Goal: Task Accomplishment & Management: Manage account settings

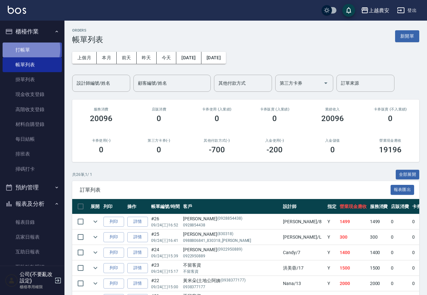
click at [22, 49] on link "打帳單" at bounding box center [32, 49] width 59 height 15
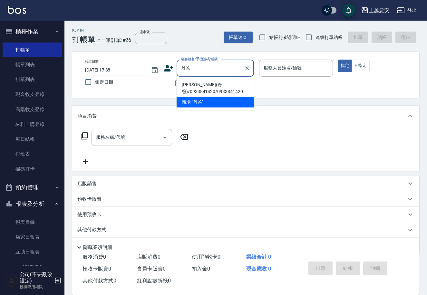
drag, startPoint x: 189, startPoint y: 92, endPoint x: 181, endPoint y: 107, distance: 17.1
click at [189, 92] on li "[PERSON_NAME](丹爸)/0933841420/0933841420" at bounding box center [214, 88] width 77 height 17
type input "[PERSON_NAME](丹爸)/0933841420/0933841420"
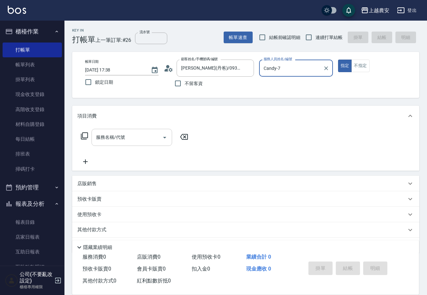
type input "Candy-7"
click at [132, 137] on input "服務名稱/代號" at bounding box center [126, 137] width 65 height 11
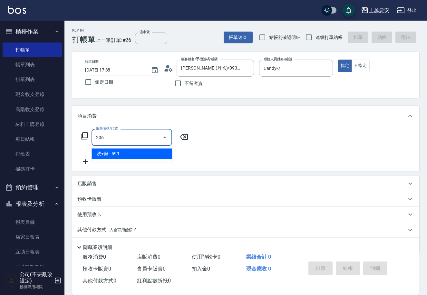
type input "洗+剪(206)"
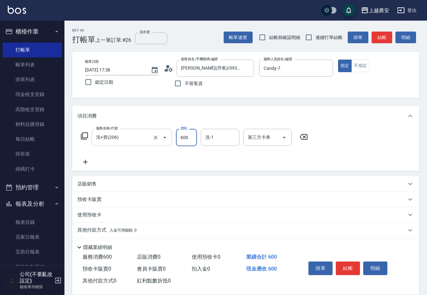
type input "600"
type input "大巫-35"
click at [353, 269] on button "結帳" at bounding box center [347, 268] width 24 height 14
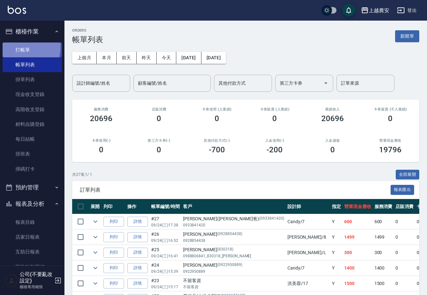
click at [15, 46] on link "打帳單" at bounding box center [32, 49] width 59 height 15
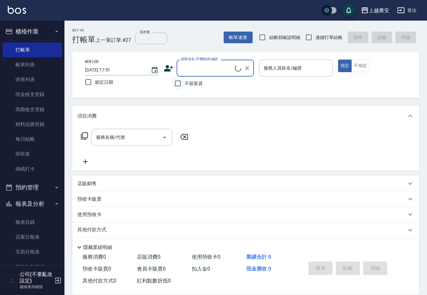
click at [174, 84] on input "不留客資" at bounding box center [178, 84] width 14 height 14
checkbox input "true"
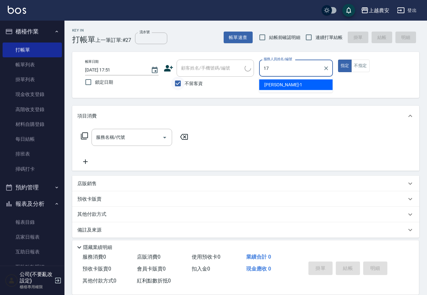
type input "17"
type button "true"
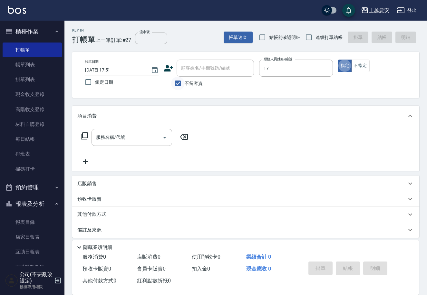
type input "[PERSON_NAME]-17"
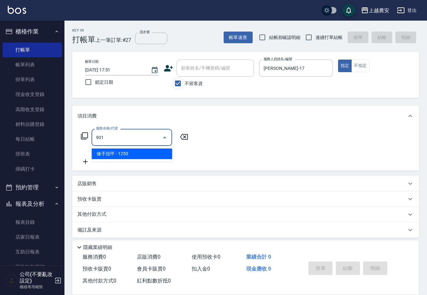
type input "修手指甲(901)"
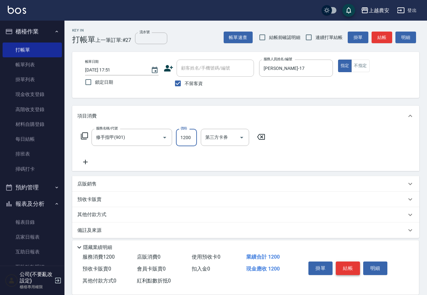
type input "1200"
click at [351, 263] on button "結帳" at bounding box center [347, 268] width 24 height 14
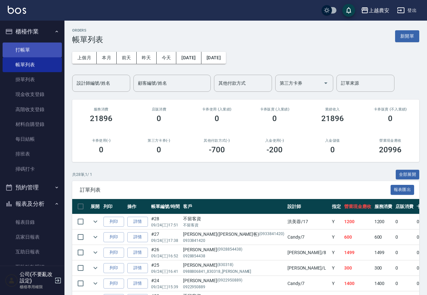
click at [29, 47] on link "打帳單" at bounding box center [32, 49] width 59 height 15
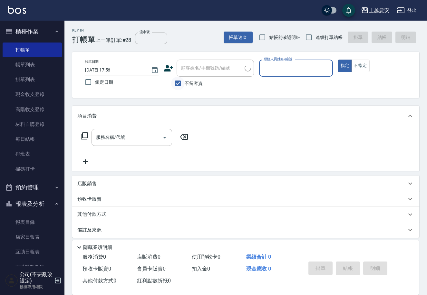
click at [179, 82] on input "不留客資" at bounding box center [178, 84] width 14 height 14
checkbox input "false"
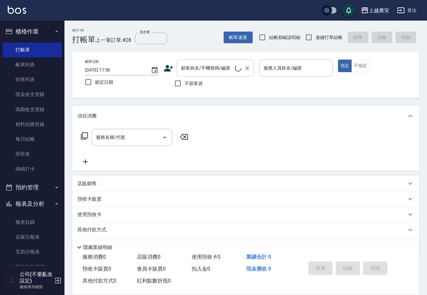
click at [182, 74] on div "顧客姓名/手機號碼/編號" at bounding box center [214, 68] width 77 height 17
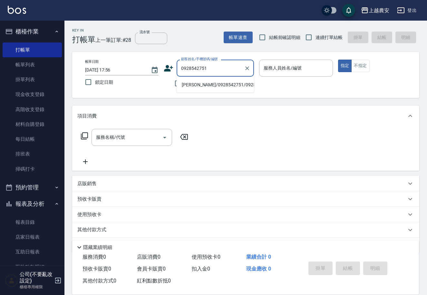
click at [204, 81] on li "[PERSON_NAME]/0928542751/0928542751" at bounding box center [214, 85] width 77 height 11
type input "[PERSON_NAME]/0928542751/0928542751"
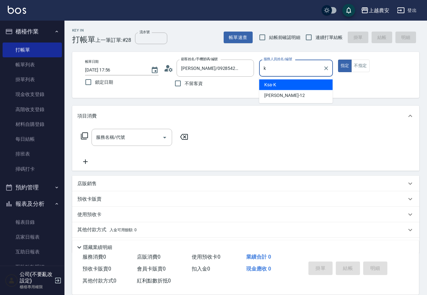
type input "Ksa-K"
type button "true"
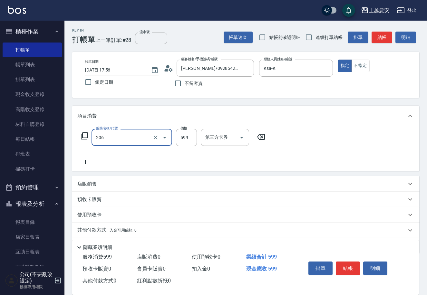
type input "洗+剪(206)"
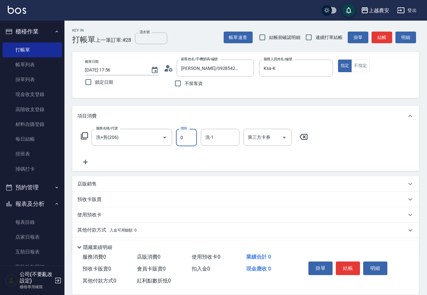
click at [179, 143] on input "0" at bounding box center [186, 137] width 21 height 17
type input "1000"
type input "Elfi-39"
click at [353, 266] on button "結帳" at bounding box center [347, 268] width 24 height 14
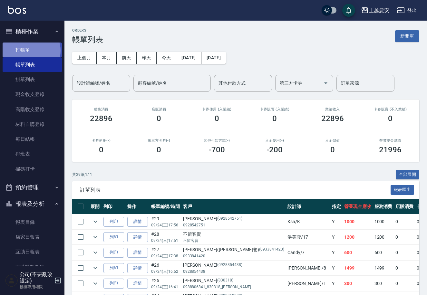
click at [28, 51] on link "打帳單" at bounding box center [32, 49] width 59 height 15
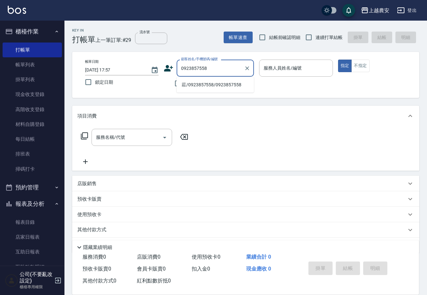
click at [196, 86] on li "莊/0923857558/0923857558" at bounding box center [214, 85] width 77 height 11
type input "莊/0923857558/0923857558"
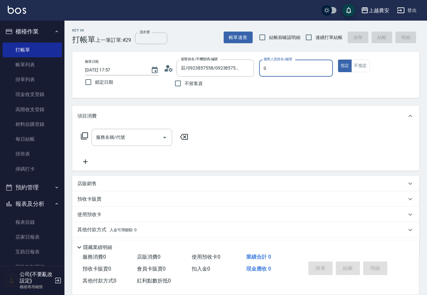
type input "0"
type button "true"
type input "Q比-0"
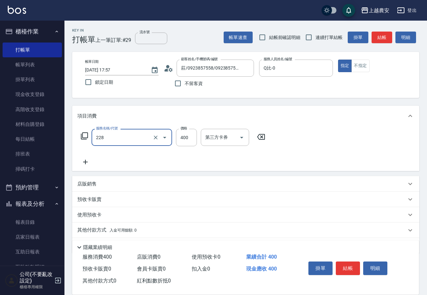
type input "洗髮(228)"
click at [349, 259] on div "掛單 結帳 明細" at bounding box center [348, 269] width 84 height 20
click at [352, 270] on button "結帳" at bounding box center [347, 268] width 24 height 14
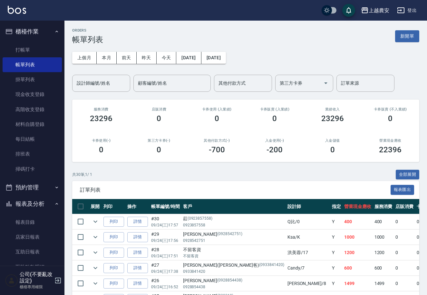
scroll to position [98, 0]
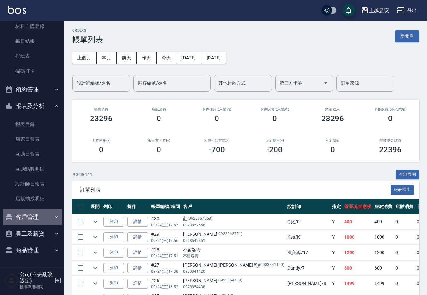
drag, startPoint x: 37, startPoint y: 220, endPoint x: 39, endPoint y: 241, distance: 21.0
click at [37, 220] on button "客戶管理" at bounding box center [32, 217] width 59 height 17
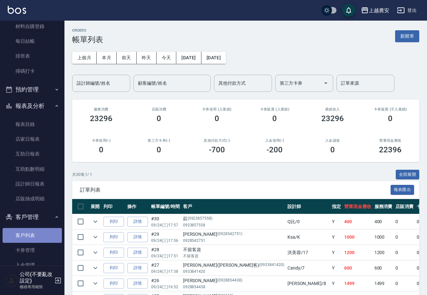
click at [39, 233] on link "客戶列表" at bounding box center [32, 235] width 59 height 15
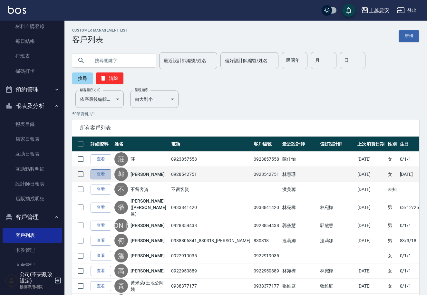
click at [106, 169] on link "查看" at bounding box center [100, 174] width 21 height 10
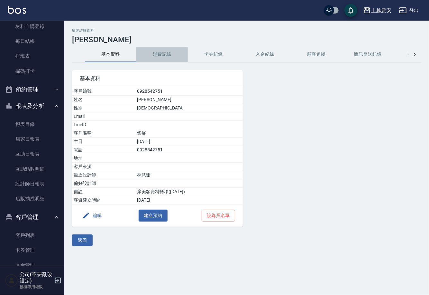
click at [165, 53] on button "消費記錄" at bounding box center [162, 54] width 52 height 15
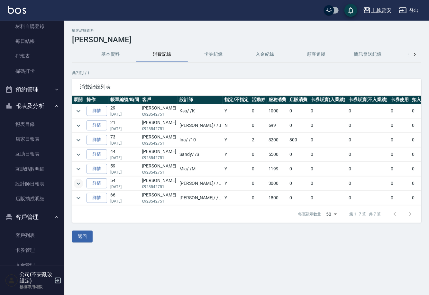
click at [77, 182] on icon "expand row" at bounding box center [79, 184] width 8 height 8
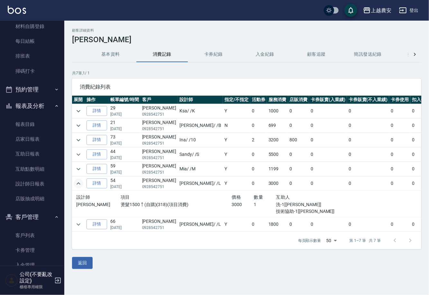
click at [77, 182] on icon "expand row" at bounding box center [79, 184] width 8 height 8
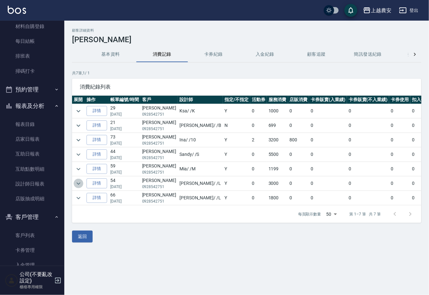
click at [79, 183] on icon "expand row" at bounding box center [79, 184] width 8 height 8
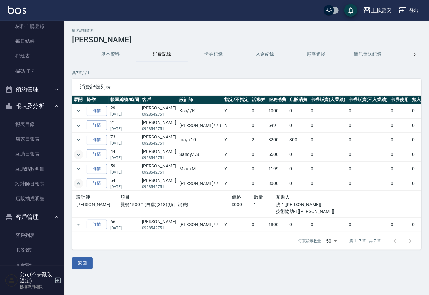
click at [82, 153] on icon "expand row" at bounding box center [79, 155] width 8 height 8
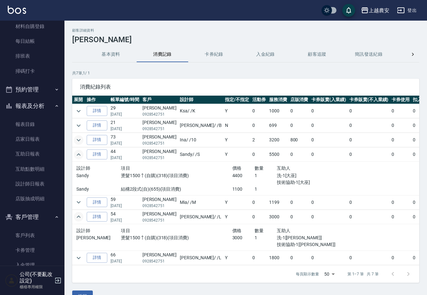
click at [77, 139] on icon "expand row" at bounding box center [79, 140] width 4 height 2
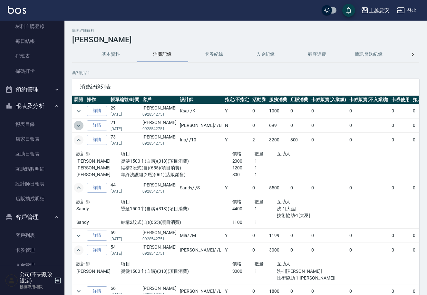
click at [76, 125] on icon "expand row" at bounding box center [79, 126] width 8 height 8
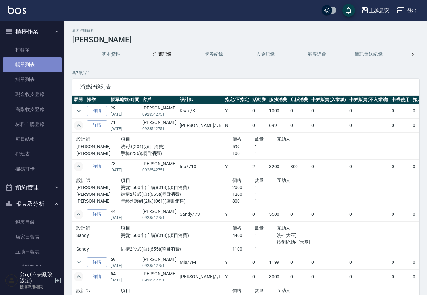
click at [40, 66] on link "帳單列表" at bounding box center [32, 64] width 59 height 15
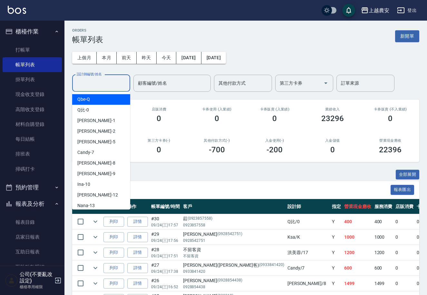
click at [96, 82] on input "設計師編號/姓名" at bounding box center [101, 83] width 52 height 11
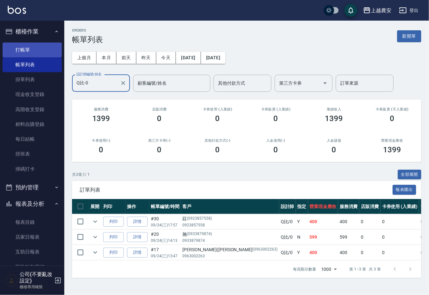
type input "Q比-0"
click at [31, 51] on link "打帳單" at bounding box center [32, 49] width 59 height 15
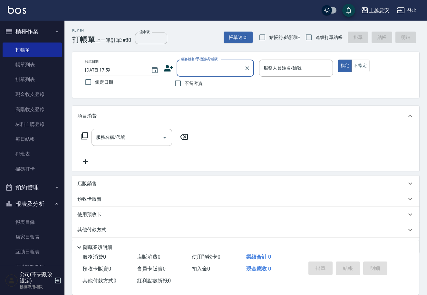
scroll to position [148, 0]
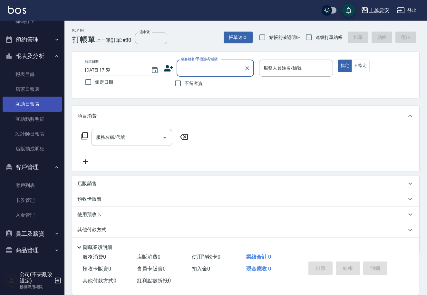
click at [50, 102] on link "互助日報表" at bounding box center [32, 104] width 59 height 15
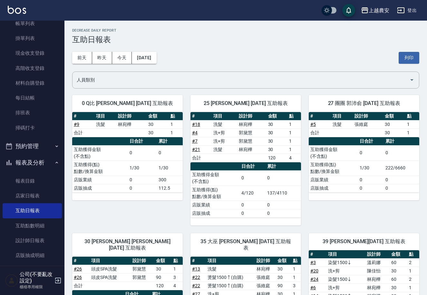
scroll to position [40, 0]
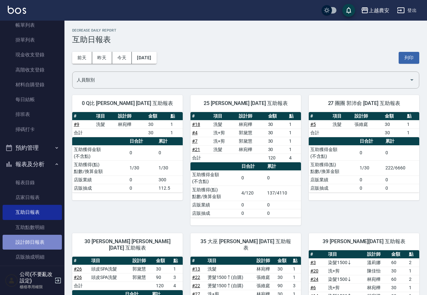
click at [37, 243] on link "設計師日報表" at bounding box center [32, 242] width 59 height 15
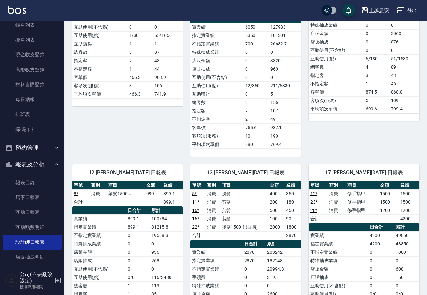
scroll to position [214, 0]
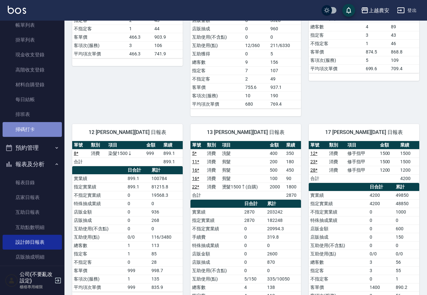
click at [33, 127] on link "掃碼打卡" at bounding box center [32, 129] width 59 height 15
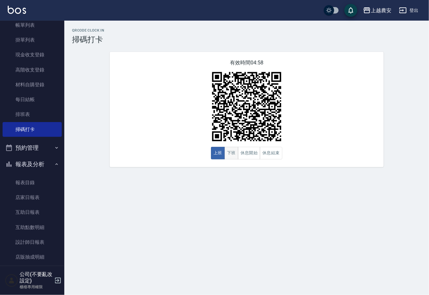
click at [232, 154] on button "下班" at bounding box center [232, 153] width 14 height 13
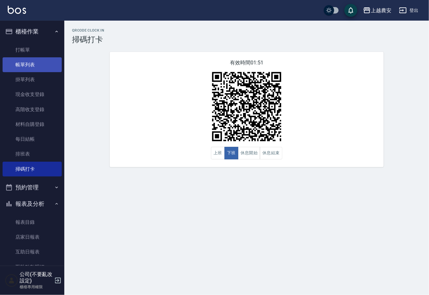
click at [26, 63] on link "帳單列表" at bounding box center [32, 64] width 59 height 15
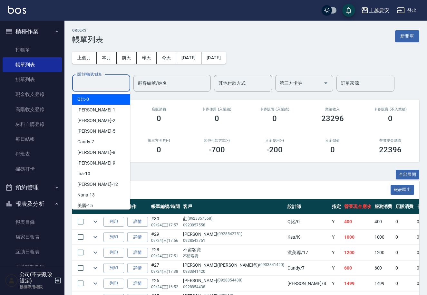
click at [95, 85] on input "設計師編號/姓名" at bounding box center [101, 83] width 52 height 11
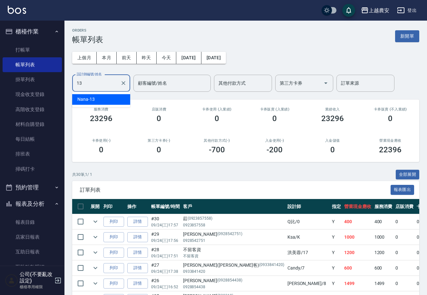
type input "Nana-13"
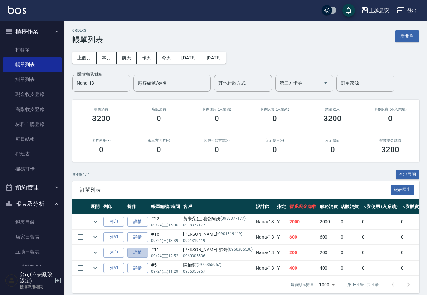
click at [145, 252] on link "詳情" at bounding box center [137, 253] width 21 height 10
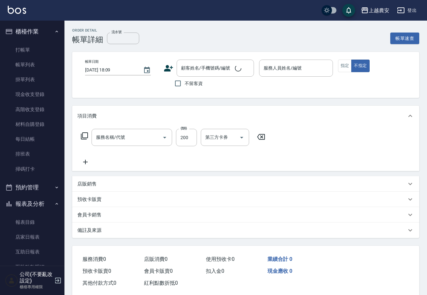
type input "2025/09/24 12:52"
type input "Nana-13"
type input "剪髮(403)"
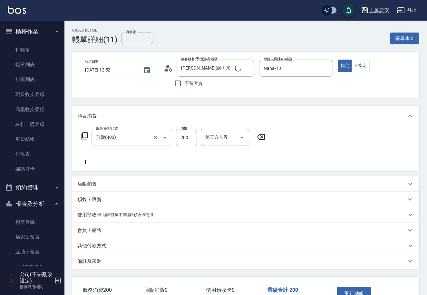
type input "[PERSON_NAME](帥哥/0960305536/0960305536"
click at [118, 143] on div "剪髮(403) 服務名稱/代號" at bounding box center [131, 137] width 80 height 17
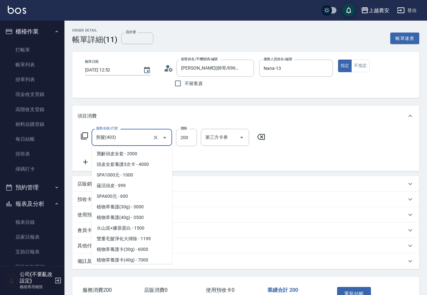
scroll to position [287, 0]
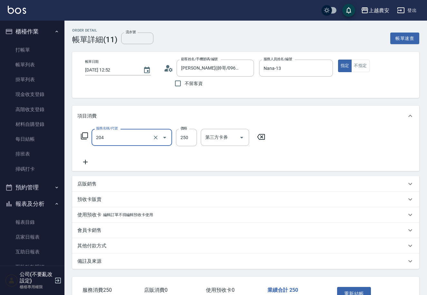
type input "梳髮(204)"
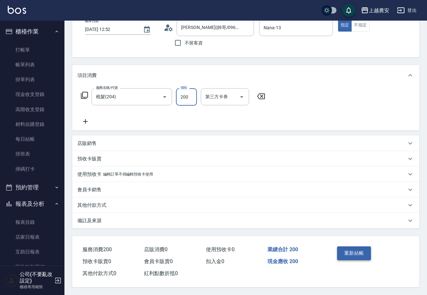
type input "200"
click at [360, 248] on button "重新結帳" at bounding box center [354, 253] width 34 height 14
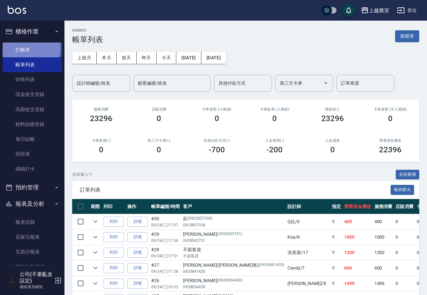
click at [23, 47] on link "打帳單" at bounding box center [32, 49] width 59 height 15
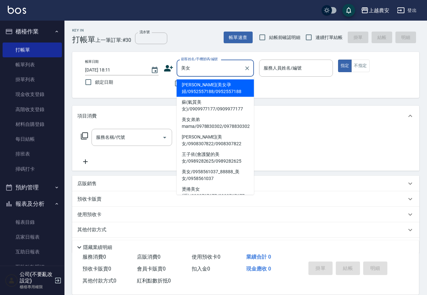
click at [206, 125] on li "美女弟弟mama/0978830302/0978830302" at bounding box center [214, 122] width 77 height 17
type input "美女弟弟mama/0978830302/0978830302"
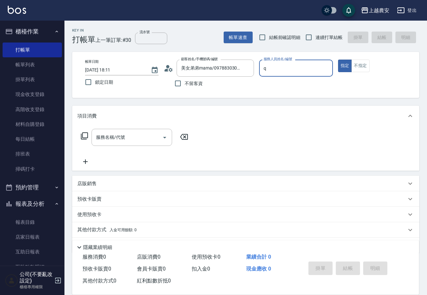
type input "Qbe-Q"
type button "true"
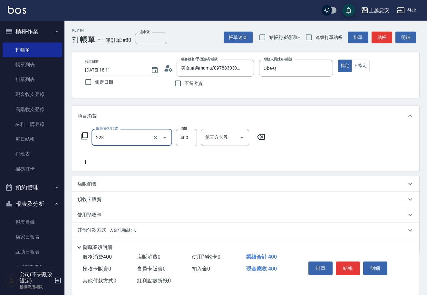
type input "洗髮(228)"
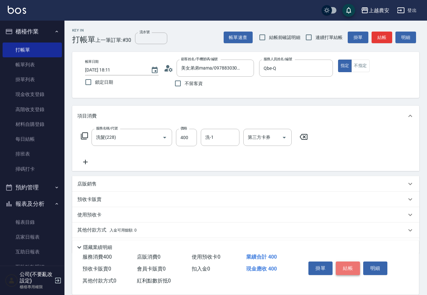
click at [351, 264] on button "結帳" at bounding box center [347, 268] width 24 height 14
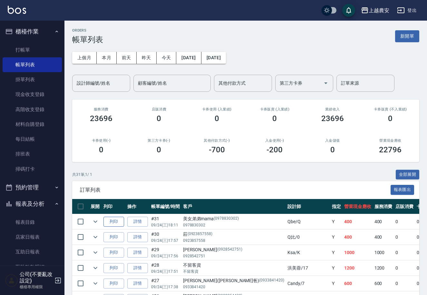
click at [114, 222] on button "列印" at bounding box center [113, 222] width 21 height 10
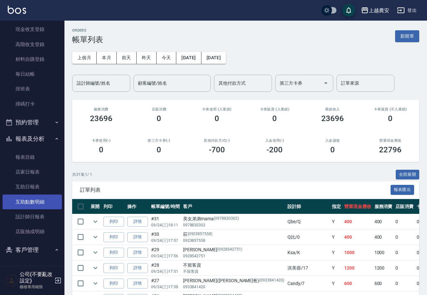
scroll to position [64, 0]
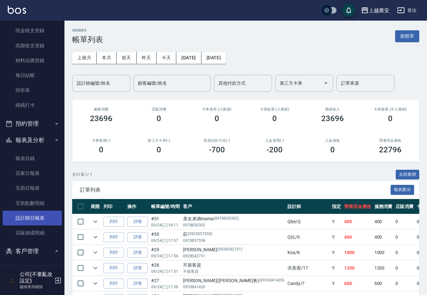
click at [35, 220] on link "設計師日報表" at bounding box center [32, 218] width 59 height 15
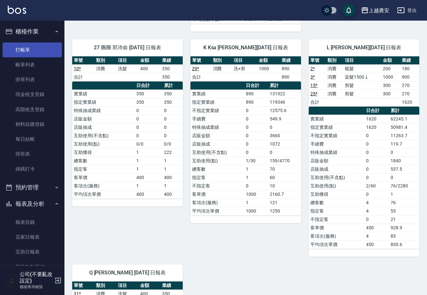
click at [14, 45] on link "打帳單" at bounding box center [32, 49] width 59 height 15
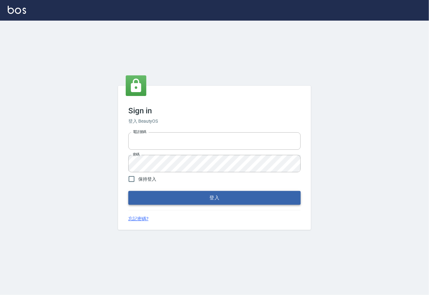
type input "0225929166"
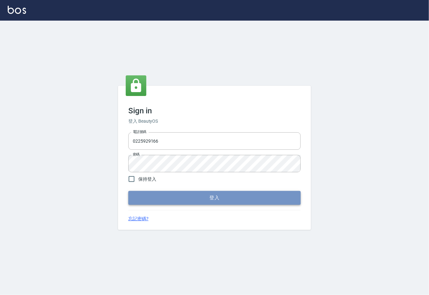
click at [213, 199] on button "登入" at bounding box center [214, 198] width 173 height 14
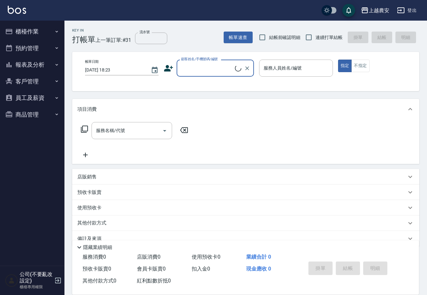
click at [31, 33] on button "櫃檯作業" at bounding box center [32, 31] width 59 height 17
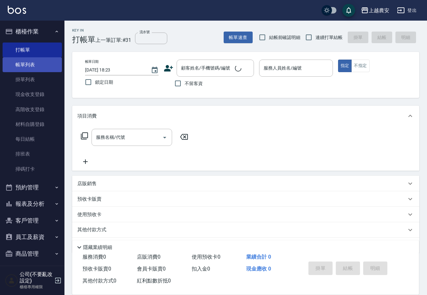
click at [34, 67] on link "帳單列表" at bounding box center [32, 64] width 59 height 15
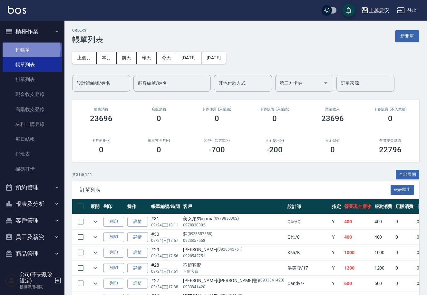
click at [27, 48] on link "打帳單" at bounding box center [32, 49] width 59 height 15
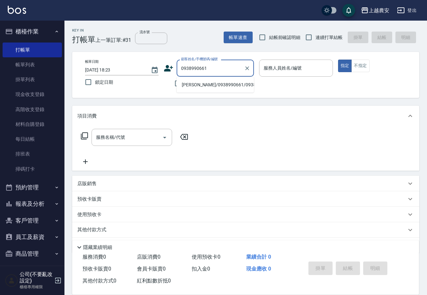
click at [205, 85] on li "[PERSON_NAME]/0938990661/0938990661" at bounding box center [214, 85] width 77 height 11
type input "[PERSON_NAME]/0938990661/0938990661"
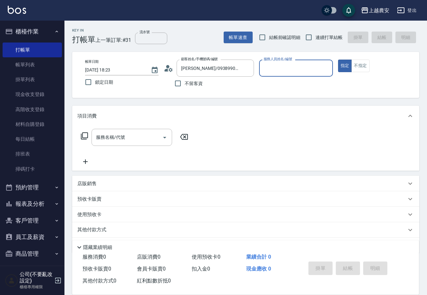
type input "Ksa-K"
click at [117, 140] on div "服務名稱/代號 服務名稱/代號" at bounding box center [131, 137] width 80 height 17
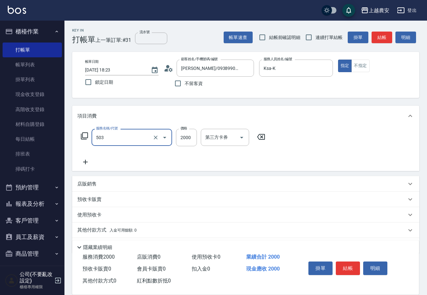
type input "染髮1500↑(503)"
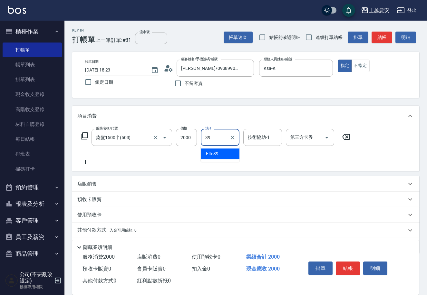
type input "Elfi-39"
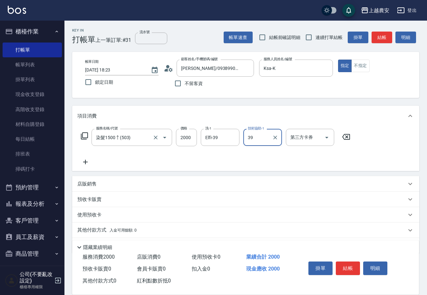
type input "Elfi-39"
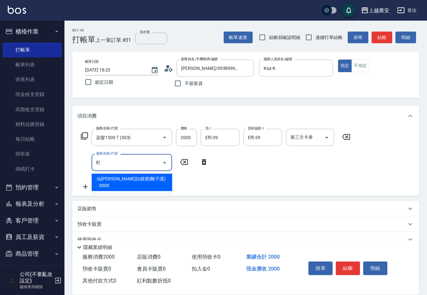
click at [154, 177] on span "仙[PERSON_NAME]拉鍍膜(離子護) - 3000" at bounding box center [131, 182] width 80 height 17
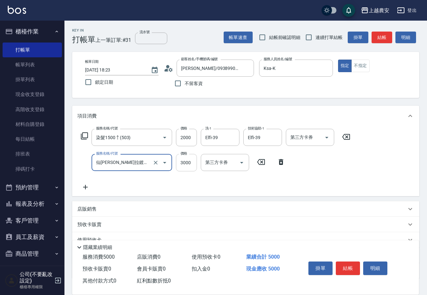
type input "6"
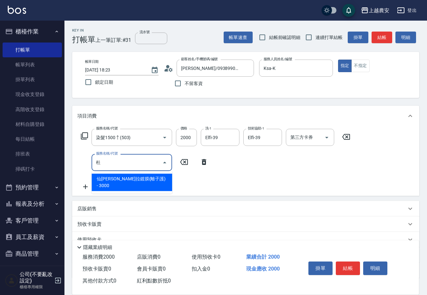
click at [147, 182] on span "仙[PERSON_NAME]拉鍍膜(離子護) - 3000" at bounding box center [131, 182] width 80 height 17
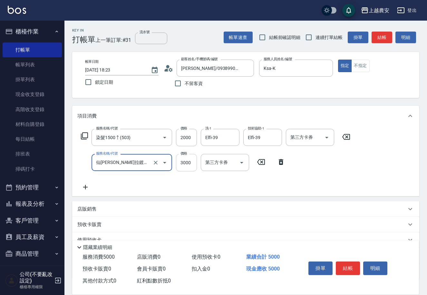
type input "仙[PERSON_NAME]拉鍍膜(離子護)(663)"
click at [192, 165] on input "3000" at bounding box center [186, 162] width 21 height 17
type input "6000"
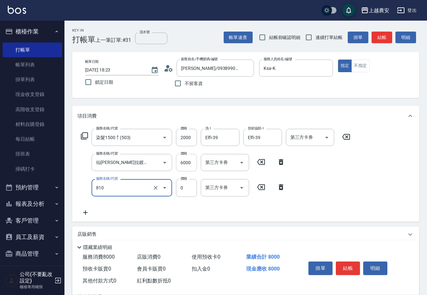
type input "頭皮護髮卡券使用(810)"
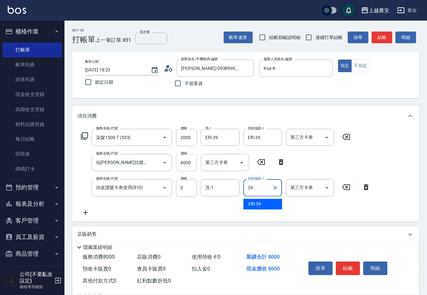
type input "Elfi-39"
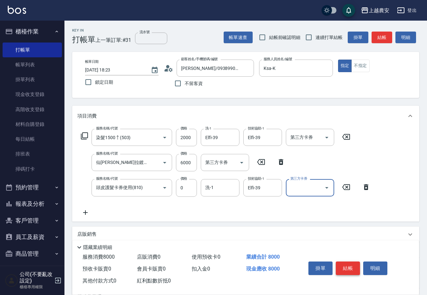
click at [344, 267] on button "結帳" at bounding box center [347, 268] width 24 height 14
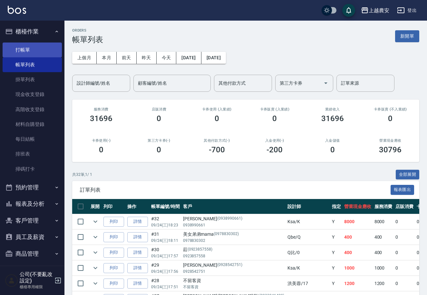
click at [29, 48] on link "打帳單" at bounding box center [32, 49] width 59 height 15
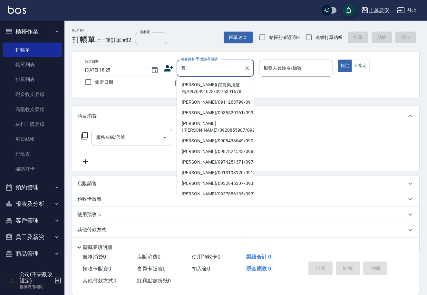
drag, startPoint x: 194, startPoint y: 89, endPoint x: 158, endPoint y: 147, distance: 69.4
click at [194, 89] on li "[PERSON_NAME](買真爽洗髮精/0976391678/0976391678" at bounding box center [214, 88] width 77 height 17
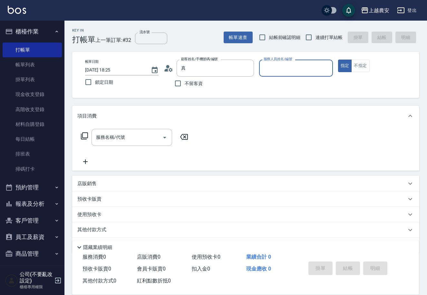
type input "[PERSON_NAME](買真爽洗髮精/0976391678/0976391678"
type input "Q比-0"
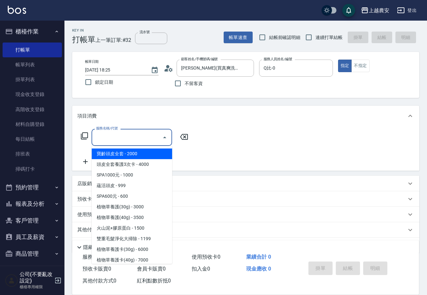
click at [110, 142] on input "服務名稱/代號" at bounding box center [126, 137] width 65 height 11
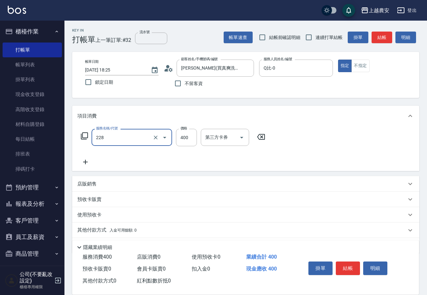
type input "洗髮(228)"
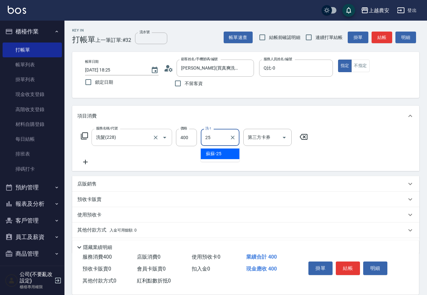
type input "蘇蘇-25"
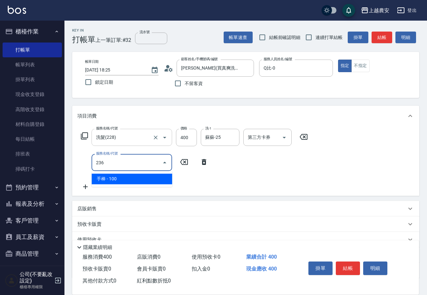
type input "手棒(236)"
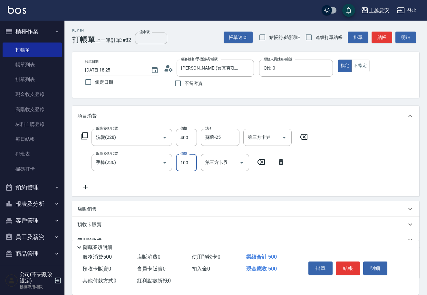
click at [90, 211] on p "店販銷售" at bounding box center [86, 209] width 19 height 7
type input "Q比-0"
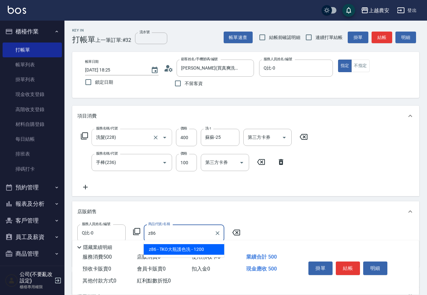
type input "TKO大瓶護色洗"
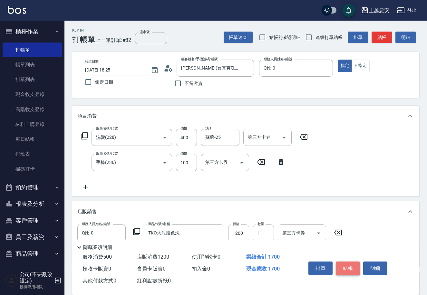
click at [342, 265] on button "結帳" at bounding box center [347, 268] width 24 height 14
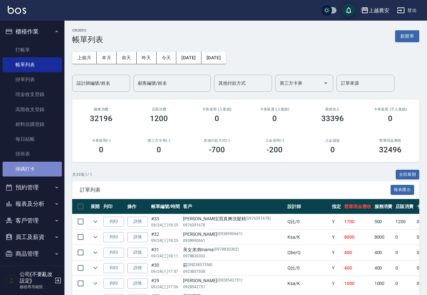
click at [36, 172] on link "掃碼打卡" at bounding box center [32, 169] width 59 height 15
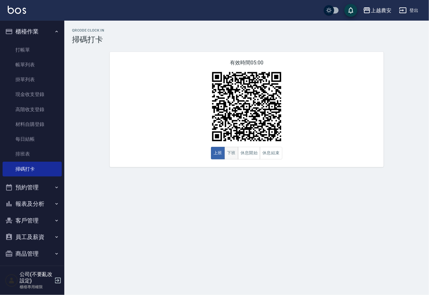
click at [231, 153] on button "下班" at bounding box center [232, 153] width 14 height 13
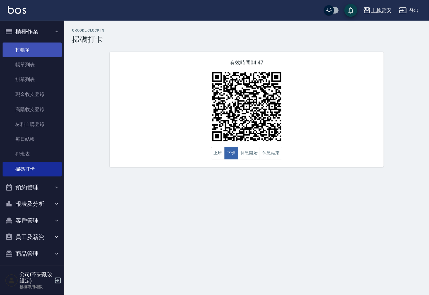
click at [23, 54] on link "打帳單" at bounding box center [32, 49] width 59 height 15
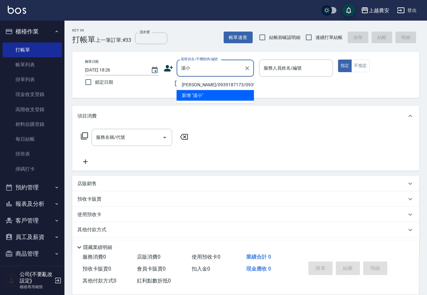
click at [195, 81] on li "[PERSON_NAME]/0939187173/0939187173" at bounding box center [214, 85] width 77 height 11
type input "[PERSON_NAME]/0939187173/0939187173"
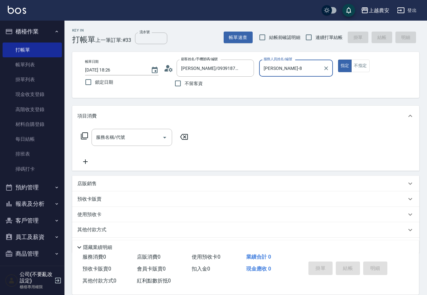
type input "[PERSON_NAME]-8"
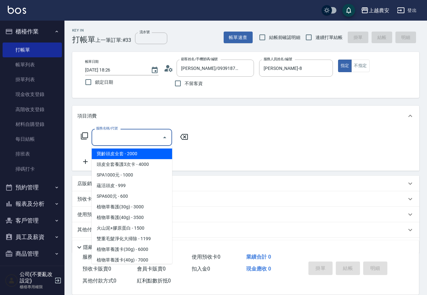
click at [134, 141] on input "服務名稱/代號" at bounding box center [126, 137] width 65 height 11
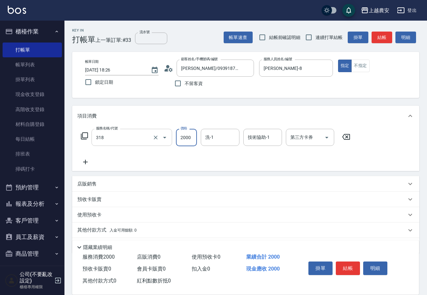
type input "燙髮1500↑(自購)(318)"
type input "3200"
type input "[PERSON_NAME]-30"
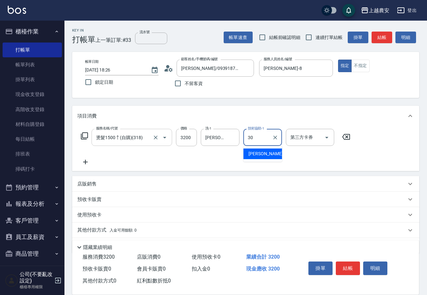
type input "[PERSON_NAME]-30"
click at [83, 229] on p "其他付款方式 入金可用餘額: 0" at bounding box center [106, 230] width 59 height 7
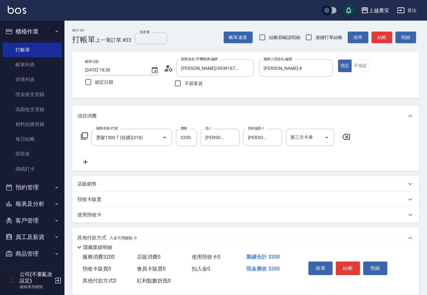
scroll to position [95, 0]
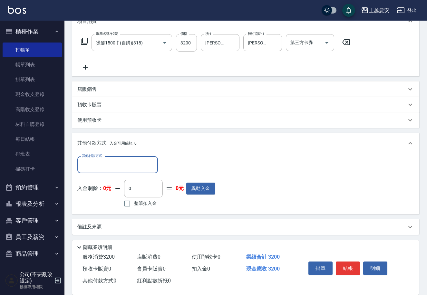
click at [127, 162] on input "其他付款方式" at bounding box center [117, 164] width 75 height 11
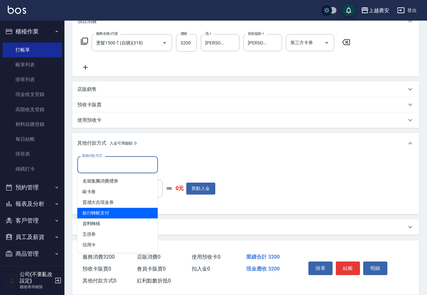
click at [124, 212] on span "銀行轉帳支付" at bounding box center [117, 213] width 80 height 11
type input "銀行轉帳支付"
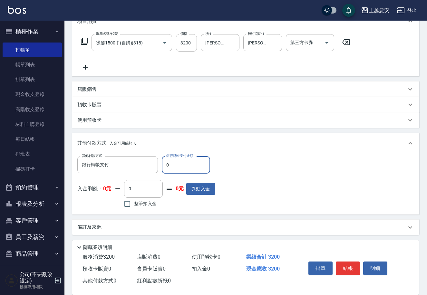
click at [162, 166] on input "0" at bounding box center [186, 164] width 48 height 17
type input "3200"
click at [344, 266] on button "結帳" at bounding box center [347, 268] width 24 height 14
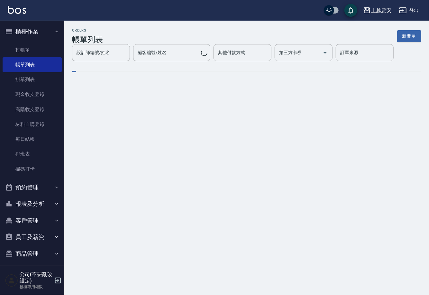
click at [31, 221] on button "客戶管理" at bounding box center [32, 220] width 59 height 17
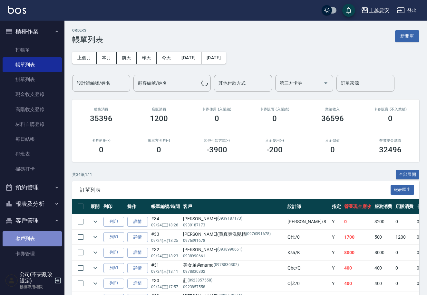
click at [33, 235] on link "客戶列表" at bounding box center [32, 238] width 59 height 15
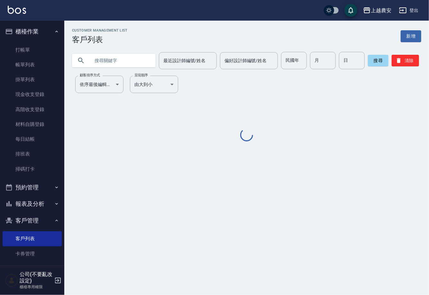
click at [113, 61] on input "text" at bounding box center [120, 60] width 61 height 17
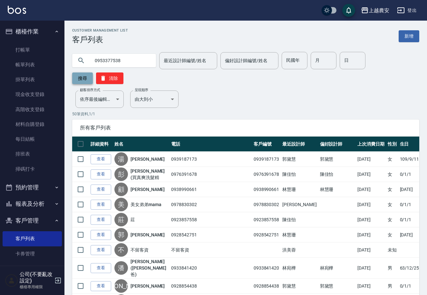
type input "0953377538"
click at [93, 72] on button "搜尋" at bounding box center [82, 78] width 21 height 12
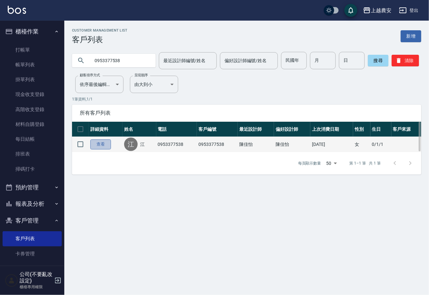
click at [106, 145] on link "查看" at bounding box center [100, 144] width 21 height 10
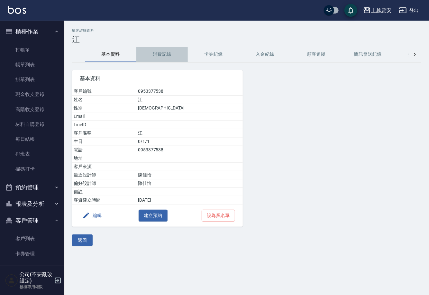
click at [154, 54] on button "消費記錄" at bounding box center [162, 54] width 52 height 15
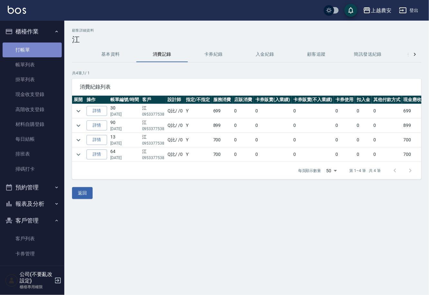
click at [38, 49] on link "打帳單" at bounding box center [32, 49] width 59 height 15
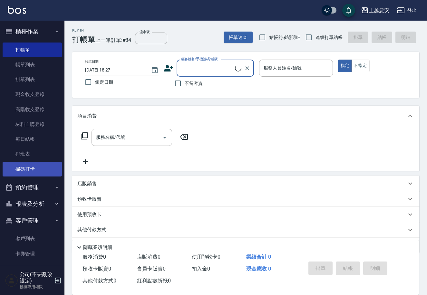
drag, startPoint x: 43, startPoint y: 177, endPoint x: 42, endPoint y: 173, distance: 4.3
click at [43, 177] on ul "打帳單 帳單列表 掛單列表 現金收支登錄 高階收支登錄 材料自購登錄 每日結帳 排班表 掃碼打卡" at bounding box center [32, 109] width 59 height 139
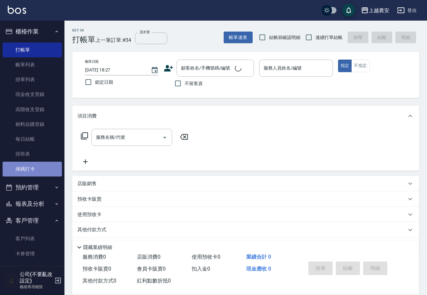
click at [42, 171] on link "掃碼打卡" at bounding box center [32, 169] width 59 height 15
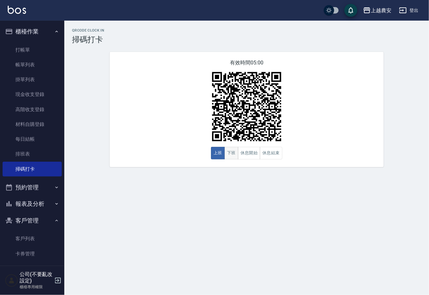
click at [229, 157] on button "下班" at bounding box center [232, 153] width 14 height 13
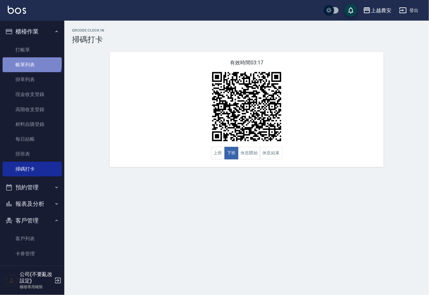
click at [31, 60] on link "帳單列表" at bounding box center [32, 64] width 59 height 15
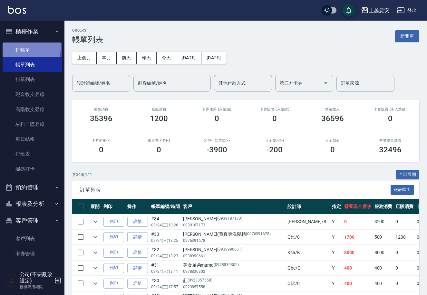
click at [21, 46] on link "打帳單" at bounding box center [32, 49] width 59 height 15
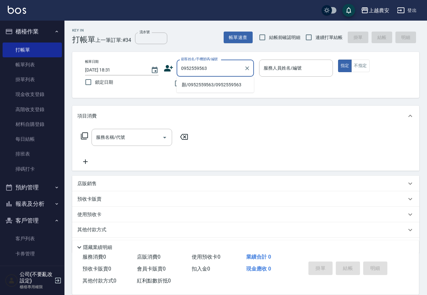
click at [200, 85] on li "顏/0952559563/0952559563" at bounding box center [214, 85] width 77 height 11
type input "顏/0952559563/0952559563"
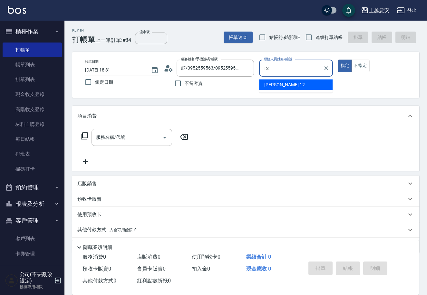
type input "12"
type button "true"
type input "[PERSON_NAME]-12"
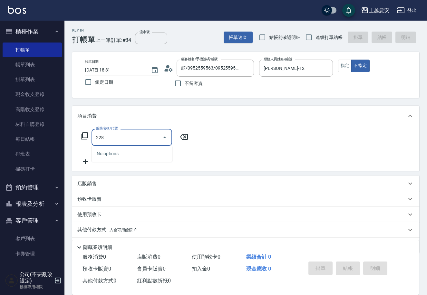
type input "洗髮(228)"
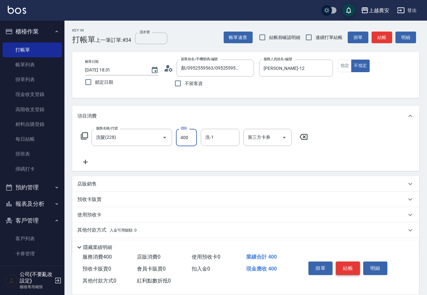
click at [345, 264] on button "結帳" at bounding box center [347, 268] width 24 height 14
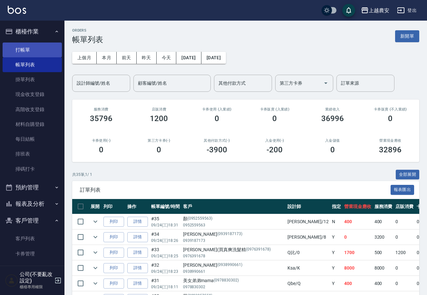
click at [24, 47] on link "打帳單" at bounding box center [32, 49] width 59 height 15
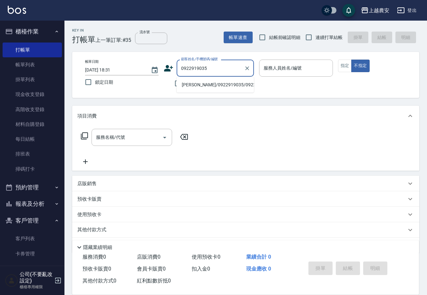
click at [199, 86] on li "[PERSON_NAME]/0922919035/0922919035" at bounding box center [214, 85] width 77 height 11
type input "[PERSON_NAME]/0922919035/0922919035"
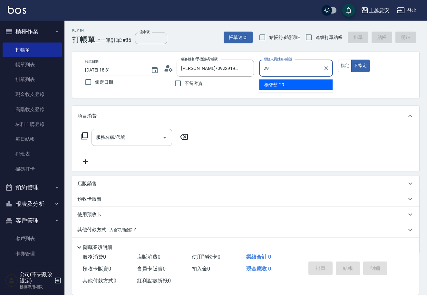
type input "[PERSON_NAME]-29"
type button "false"
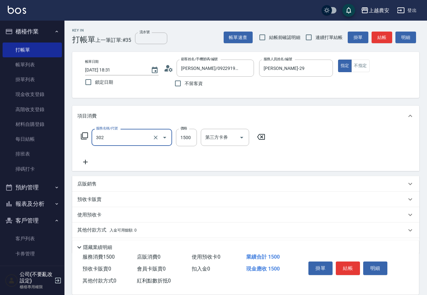
type input "燙髮1500↓(自購)(302)"
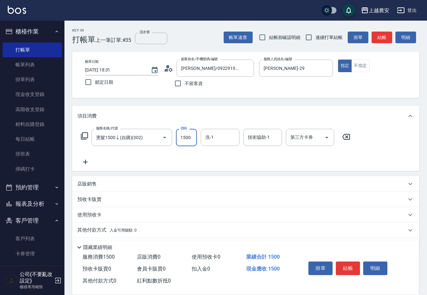
click at [100, 228] on p "其他付款方式 入金可用餘額: 0" at bounding box center [106, 230] width 59 height 7
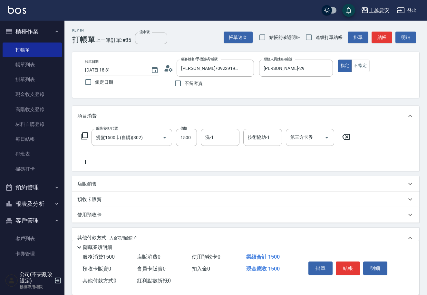
scroll to position [92, 0]
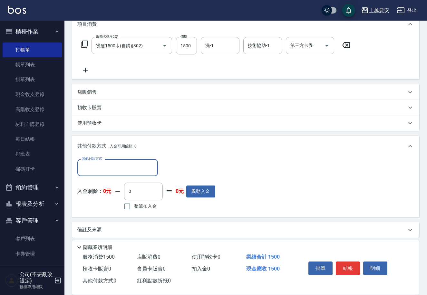
click at [126, 173] on input "其他付款方式" at bounding box center [117, 167] width 75 height 11
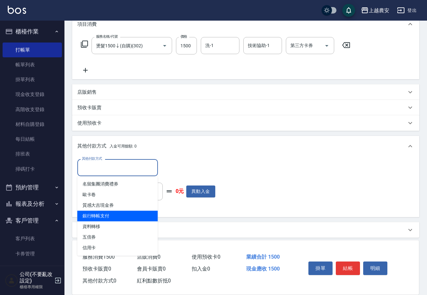
drag, startPoint x: 126, startPoint y: 216, endPoint x: 177, endPoint y: 181, distance: 62.3
click at [126, 217] on span "銀行轉帳支付" at bounding box center [117, 216] width 80 height 11
type input "銀行轉帳支付"
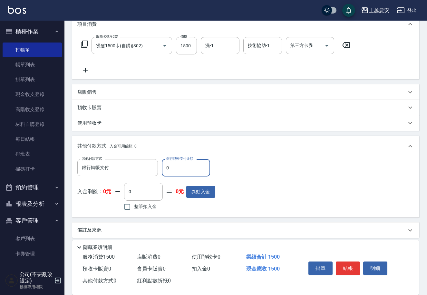
click at [164, 169] on input "0" at bounding box center [186, 167] width 48 height 17
type input "1500"
click at [343, 266] on button "結帳" at bounding box center [347, 268] width 24 height 14
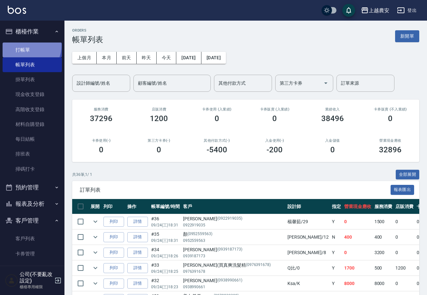
click at [27, 45] on link "打帳單" at bounding box center [32, 49] width 59 height 15
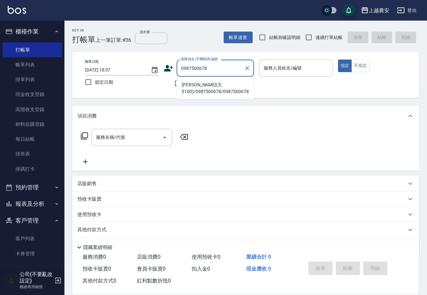
click at [213, 86] on li "[PERSON_NAME](欠$100)/0987500678/0987500678" at bounding box center [214, 88] width 77 height 17
type input "[PERSON_NAME](欠$100)/0987500678/0987500678"
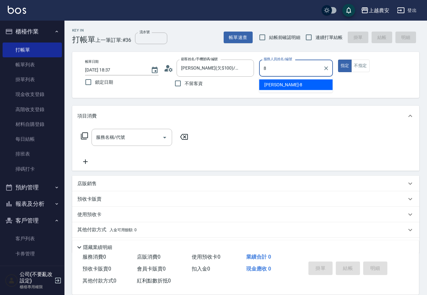
type input "[PERSON_NAME]-8"
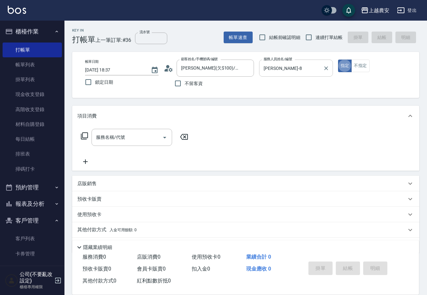
type button "true"
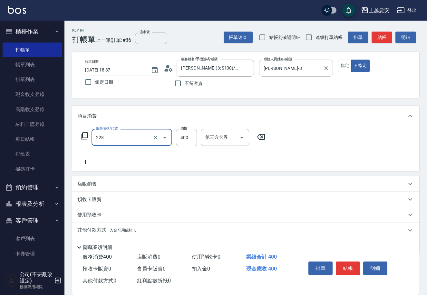
type input "洗髮(228)"
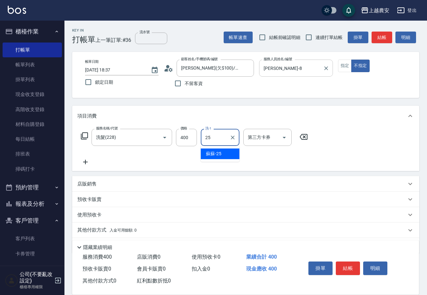
type input "蘇蘇-25"
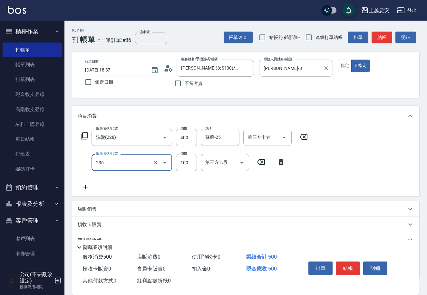
type input "手棒(236)"
click at [351, 268] on button "結帳" at bounding box center [347, 268] width 24 height 14
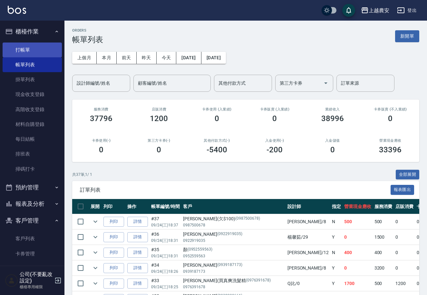
click at [24, 51] on link "打帳單" at bounding box center [32, 49] width 59 height 15
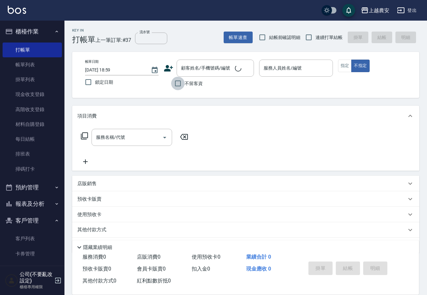
click at [183, 86] on input "不留客資" at bounding box center [178, 84] width 14 height 14
checkbox input "true"
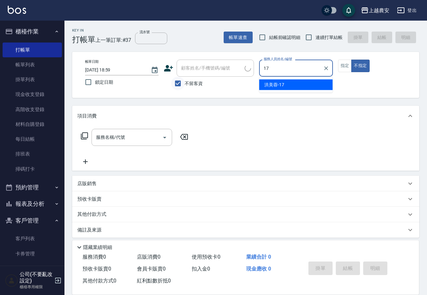
type input "[PERSON_NAME]-17"
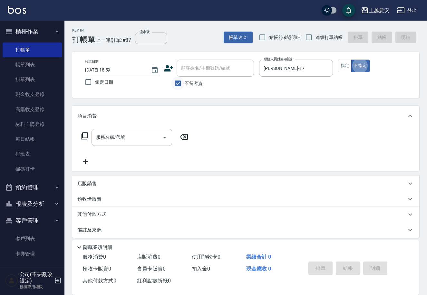
type button "false"
click at [350, 64] on button "指定" at bounding box center [345, 66] width 14 height 13
click at [136, 142] on input "服務名稱/代號" at bounding box center [126, 137] width 65 height 11
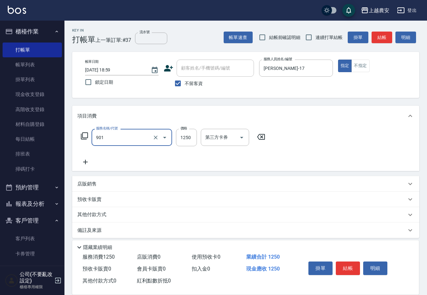
type input "修手指甲(901)"
type input "500"
click at [351, 270] on button "結帳" at bounding box center [347, 268] width 24 height 14
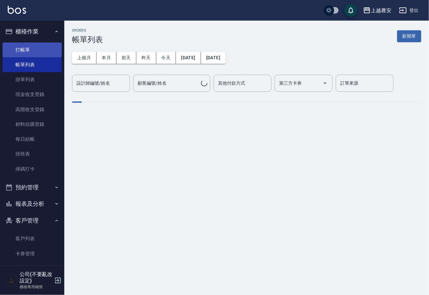
click at [25, 52] on link "打帳單" at bounding box center [32, 49] width 59 height 15
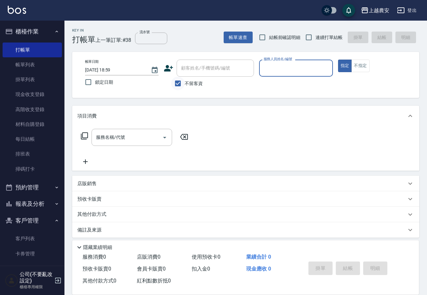
click at [175, 85] on input "不留客資" at bounding box center [178, 84] width 14 height 14
checkbox input "false"
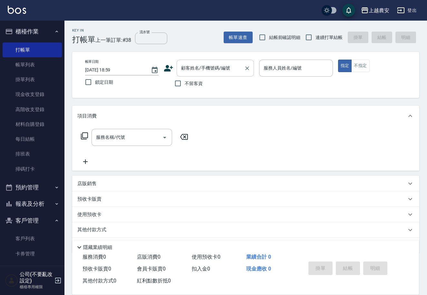
click at [189, 68] on input "顧客姓名/手機號碼/編號" at bounding box center [210, 67] width 62 height 11
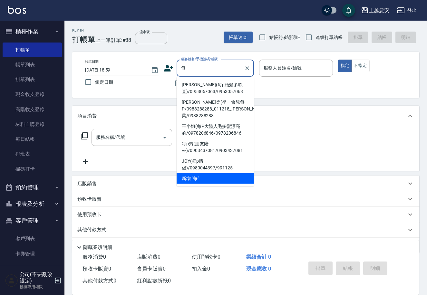
type input "美"
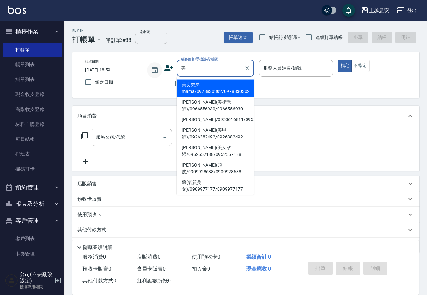
drag, startPoint x: 175, startPoint y: 72, endPoint x: 154, endPoint y: 74, distance: 21.4
click at [162, 74] on div "帳單日期 [DATE] 18:59 鎖定日期 顧客姓名/手機號碼/編號 美 顧客姓名/手機號碼/編號 不留客資 服務人員姓名/編號 服務人員姓名/編號 指定 …" at bounding box center [245, 75] width 331 height 31
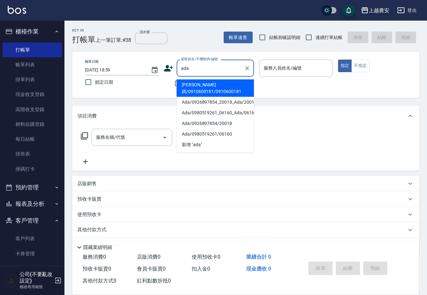
click at [191, 84] on li "[PERSON_NAME]媽/0910600181/0910600181" at bounding box center [214, 88] width 77 height 17
type input "[PERSON_NAME]媽/0910600181/0910600181"
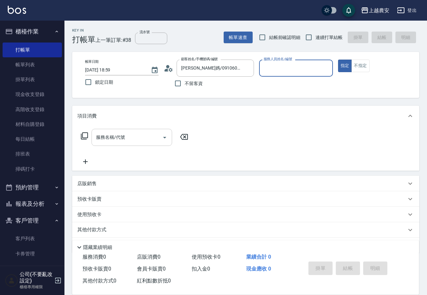
type input "Candy-7"
click at [123, 135] on input "服務名稱/代號" at bounding box center [126, 137] width 65 height 11
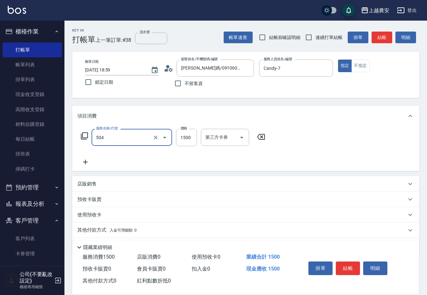
type input "染髮1500↓(504)"
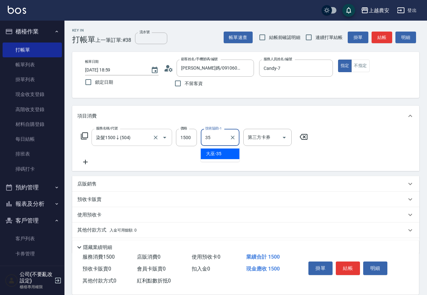
type input "大巫-35"
click at [344, 268] on button "結帳" at bounding box center [347, 268] width 24 height 14
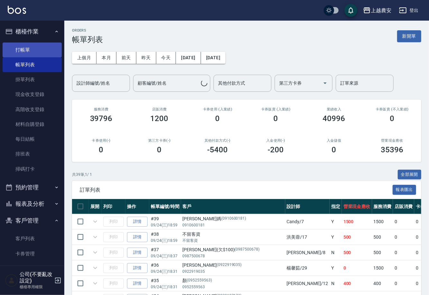
click at [24, 51] on link "打帳單" at bounding box center [32, 49] width 59 height 15
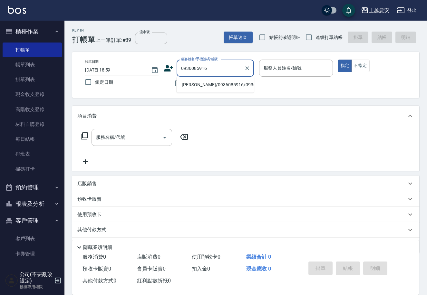
click at [189, 87] on li "[PERSON_NAME]/0936085916/0936085916" at bounding box center [214, 85] width 77 height 11
type input "[PERSON_NAME]/0936085916/0936085916"
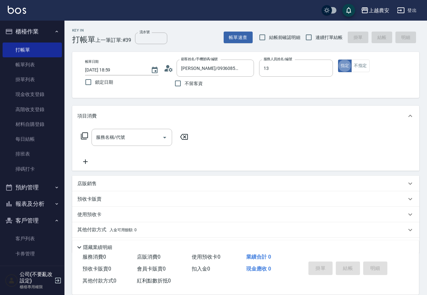
type input "Nana-13"
type button "true"
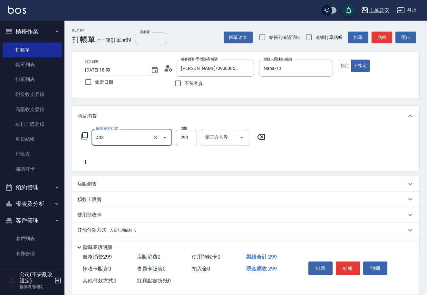
type input "剪髮(403)"
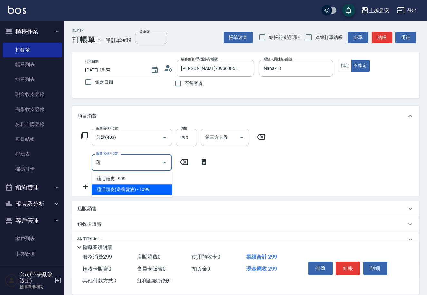
click at [131, 191] on span "蘊活頭皮(送養髮液) - 1099" at bounding box center [131, 189] width 80 height 11
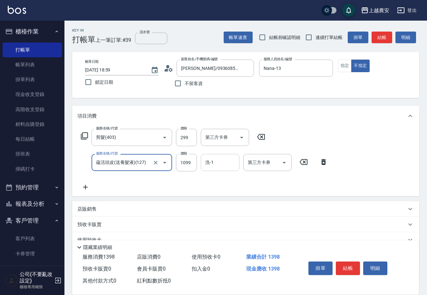
type input "蘊活頭皮(送養髮液)(127)"
click at [220, 163] on input "洗-1" at bounding box center [219, 162] width 33 height 11
type input "[PERSON_NAME]-30"
click at [352, 265] on button "結帳" at bounding box center [347, 268] width 24 height 14
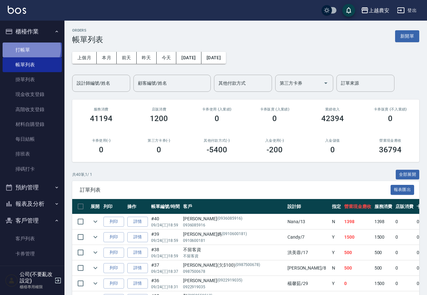
click at [31, 48] on link "打帳單" at bounding box center [32, 49] width 59 height 15
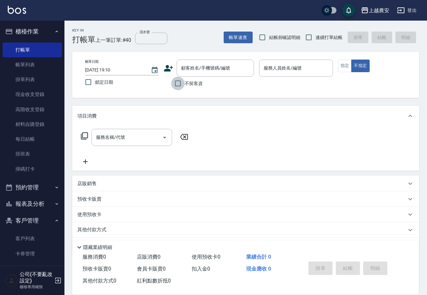
click at [178, 84] on input "不留客資" at bounding box center [178, 84] width 14 height 14
checkbox input "true"
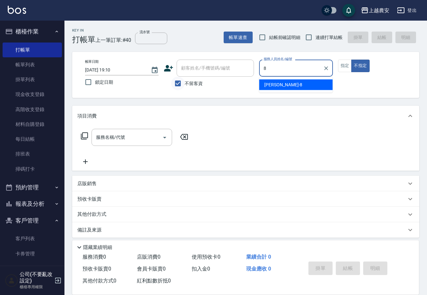
type input "[PERSON_NAME]-8"
type button "false"
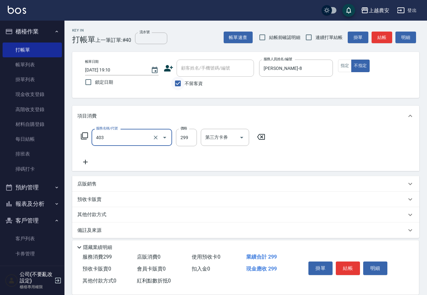
type input "剪髮(403)"
click at [342, 268] on button "結帳" at bounding box center [347, 268] width 24 height 14
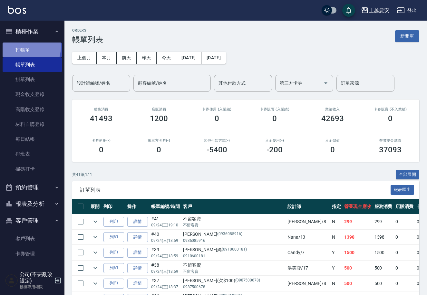
click at [23, 47] on link "打帳單" at bounding box center [32, 49] width 59 height 15
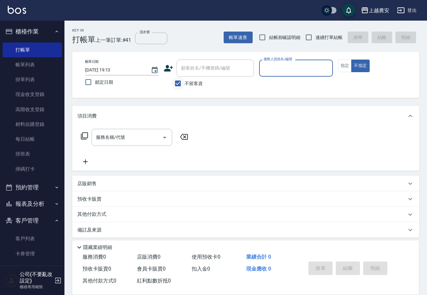
click at [180, 81] on input "不留客資" at bounding box center [178, 84] width 14 height 14
checkbox input "false"
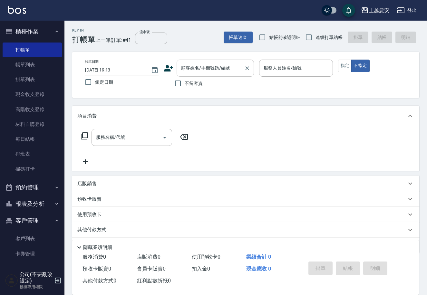
click at [188, 70] on input "顧客姓名/手機號碼/編號" at bounding box center [210, 67] width 62 height 11
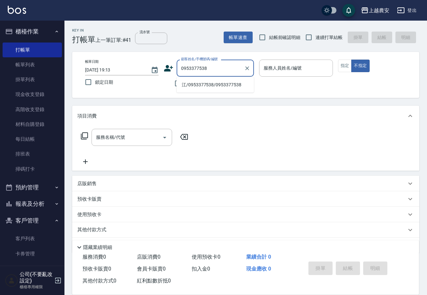
click at [209, 85] on li "江/0953377538/0953377538" at bounding box center [214, 85] width 77 height 11
type input "江/0953377538/0953377538"
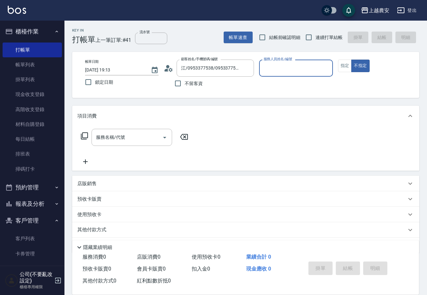
type input "Q比-0"
click at [345, 68] on button "指定" at bounding box center [345, 66] width 14 height 13
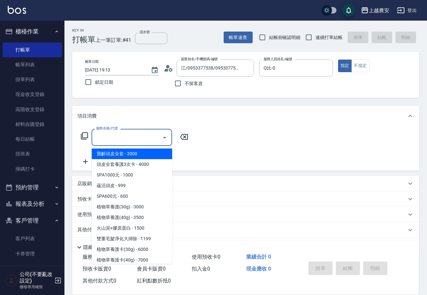
click at [117, 141] on input "服務名稱/代號" at bounding box center [126, 137] width 65 height 11
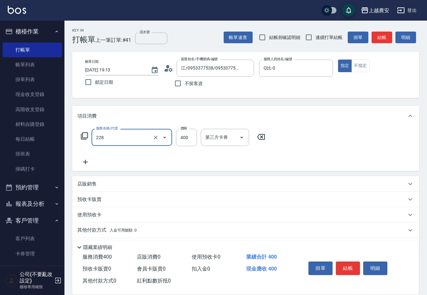
type input "洗髮(228)"
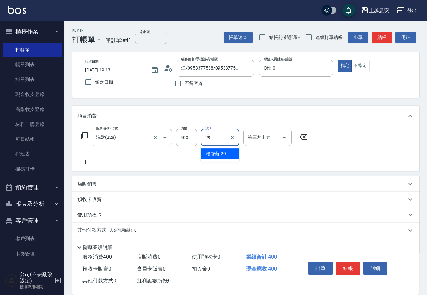
type input "[PERSON_NAME]-29"
click at [350, 268] on button "結帳" at bounding box center [347, 268] width 24 height 14
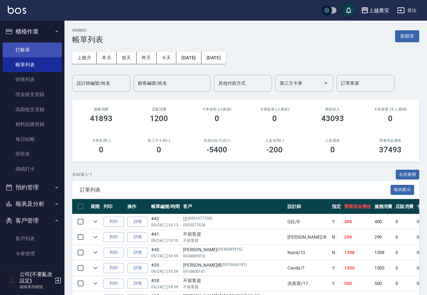
click at [29, 51] on link "打帳單" at bounding box center [32, 49] width 59 height 15
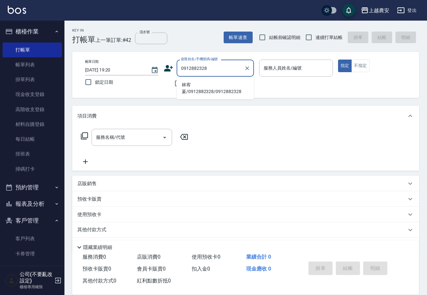
click at [209, 83] on li "林宥萲/0912882328/0912882328" at bounding box center [214, 88] width 77 height 17
type input "林宥萲/0912882328/0912882328"
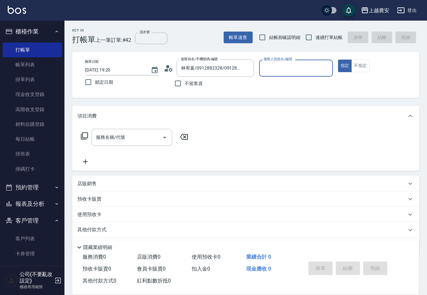
type input "Candy-7"
click at [133, 134] on input "服務名稱/代號" at bounding box center [126, 137] width 65 height 11
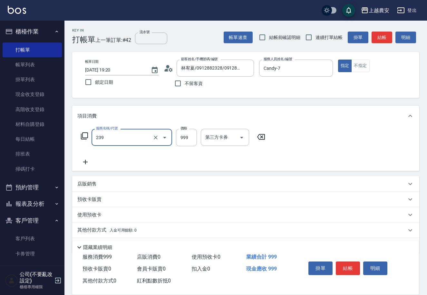
type input "頭皮SPA洗髮(239)"
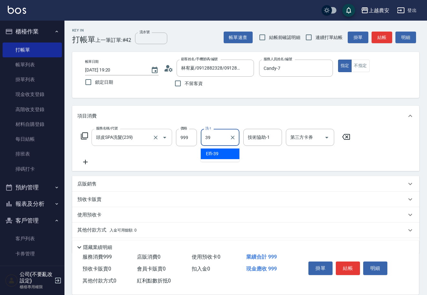
type input "Elfi-39"
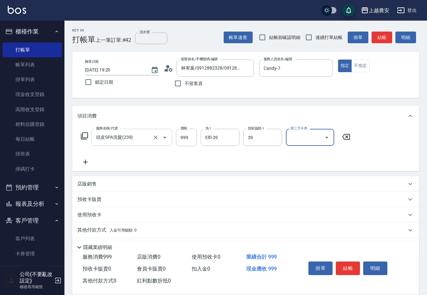
type input "Elfi-39"
click at [106, 229] on p "其他付款方式 入金可用餘額: 0" at bounding box center [106, 230] width 59 height 7
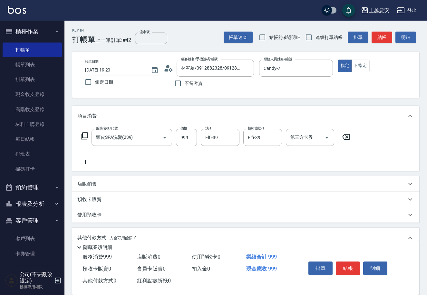
scroll to position [95, 0]
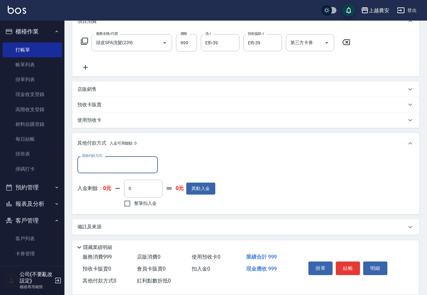
click at [91, 159] on input "其他付款方式" at bounding box center [117, 164] width 75 height 11
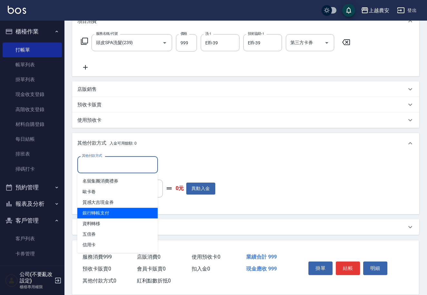
drag, startPoint x: 95, startPoint y: 211, endPoint x: 143, endPoint y: 193, distance: 51.2
click at [95, 211] on span "銀行轉帳支付" at bounding box center [117, 213] width 80 height 11
type input "銀行轉帳支付"
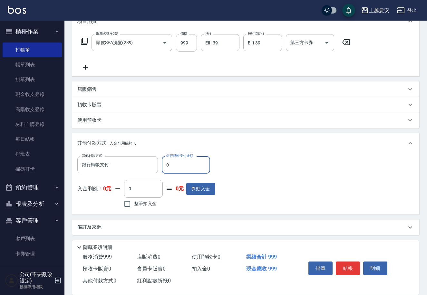
drag, startPoint x: 165, startPoint y: 168, endPoint x: 189, endPoint y: 167, distance: 24.1
click at [189, 167] on input "0" at bounding box center [186, 164] width 48 height 17
type input "999"
click at [352, 268] on button "結帳" at bounding box center [347, 268] width 24 height 14
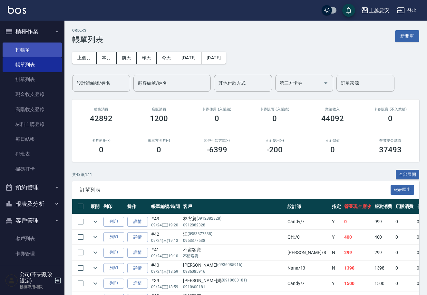
click at [23, 45] on link "打帳單" at bounding box center [32, 49] width 59 height 15
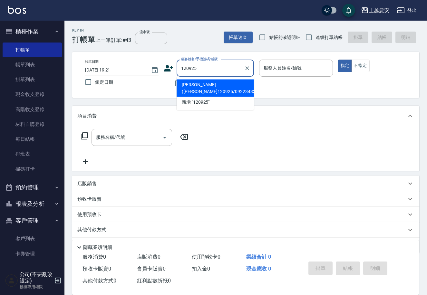
click at [204, 83] on li "[PERSON_NAME]([PERSON_NAME]120925/0922343307/0922343307" at bounding box center [214, 88] width 77 height 17
type input "[PERSON_NAME]([PERSON_NAME]120925/0922343307/0922343307"
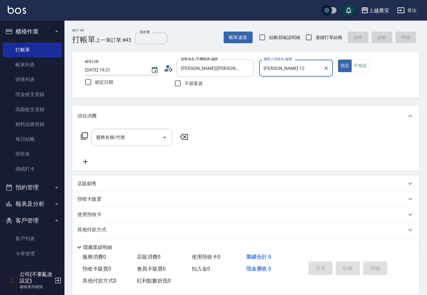
type input "[PERSON_NAME]-12"
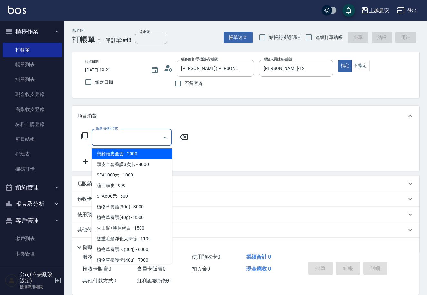
click at [136, 137] on input "服務名稱/代號" at bounding box center [126, 137] width 65 height 11
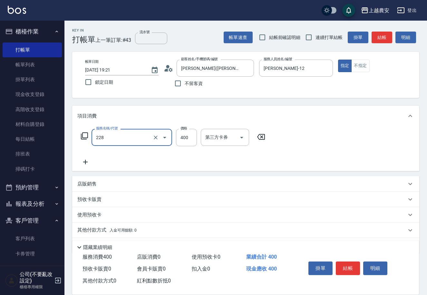
type input "洗髮(228)"
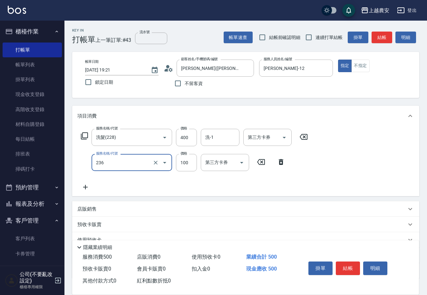
type input "手棒(236)"
click at [349, 268] on button "結帳" at bounding box center [347, 268] width 24 height 14
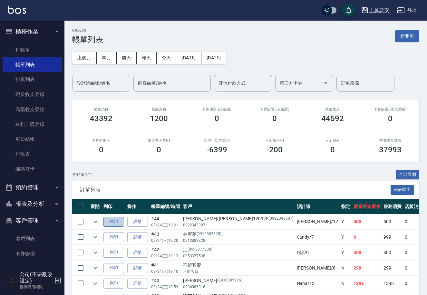
click at [115, 220] on button "列印" at bounding box center [113, 222] width 21 height 10
click at [31, 52] on link "打帳單" at bounding box center [32, 49] width 59 height 15
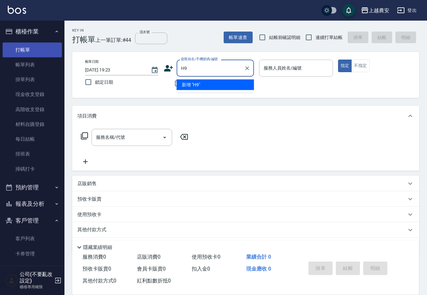
type input "H"
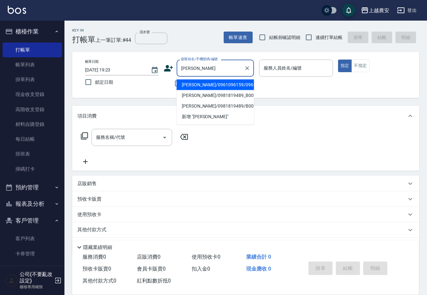
click at [189, 84] on li "[PERSON_NAME]/0961096159/0961096159" at bounding box center [214, 85] width 77 height 11
type input "[PERSON_NAME]/0961096159/0961096159"
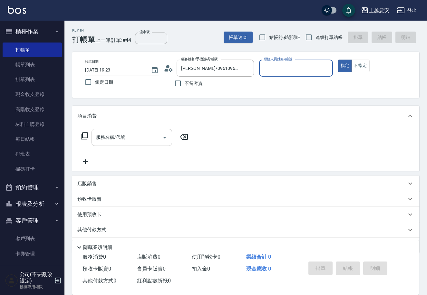
type input "Nana-13"
click at [139, 133] on input "服務名稱/代號" at bounding box center [126, 137] width 65 height 11
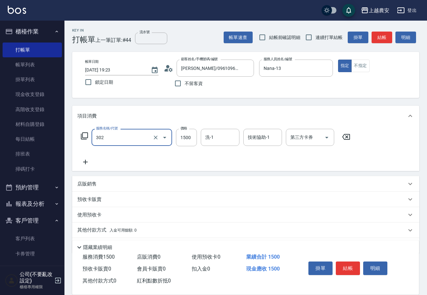
type input "燙髮1500↓(自購)(302)"
type input "1700"
type input "[PERSON_NAME]-30"
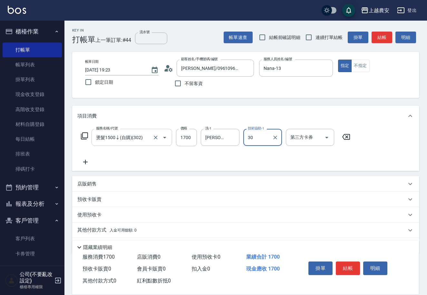
type input "[PERSON_NAME]-30"
click at [352, 266] on button "結帳" at bounding box center [347, 268] width 24 height 14
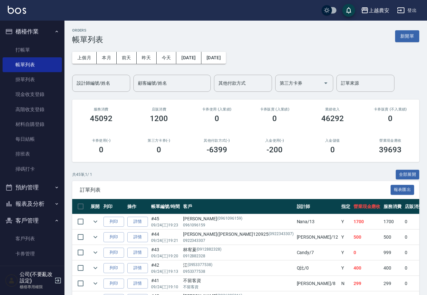
click at [41, 202] on button "報表及分析" at bounding box center [32, 203] width 59 height 17
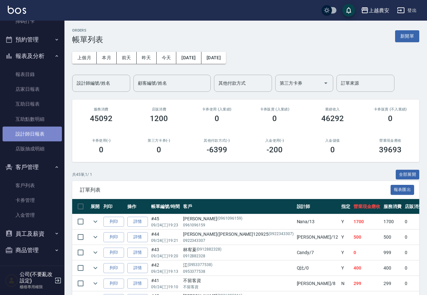
click at [37, 133] on link "設計師日報表" at bounding box center [32, 134] width 59 height 15
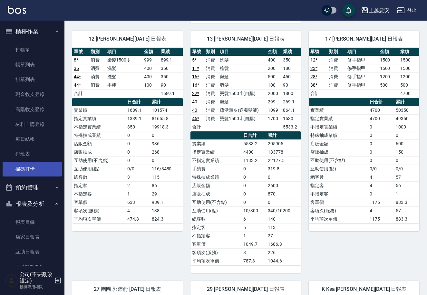
click at [26, 173] on link "掃碼打卡" at bounding box center [32, 169] width 59 height 15
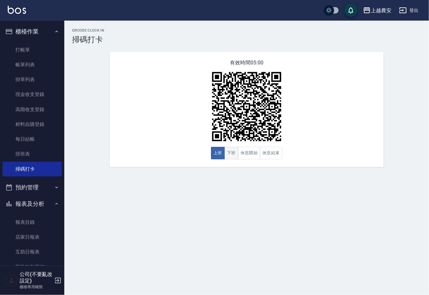
click at [231, 154] on button "下班" at bounding box center [232, 153] width 14 height 13
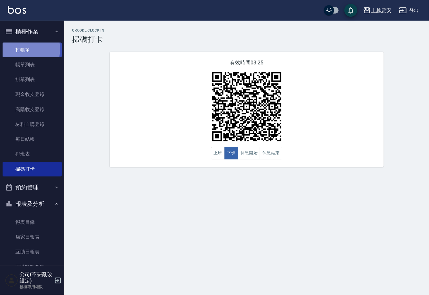
click at [21, 49] on link "打帳單" at bounding box center [32, 49] width 59 height 15
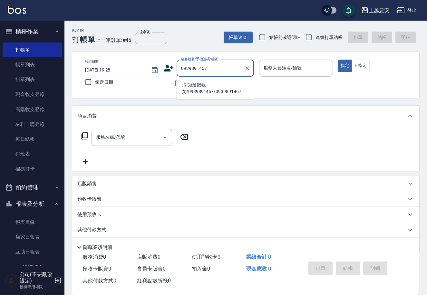
drag, startPoint x: 204, startPoint y: 89, endPoint x: 260, endPoint y: 71, distance: 59.2
click at [204, 88] on li "張(短髮眼鏡女/0939891467/0939891467" at bounding box center [214, 88] width 77 height 17
type input "張(短髮眼鏡女/0939891467/0939891467"
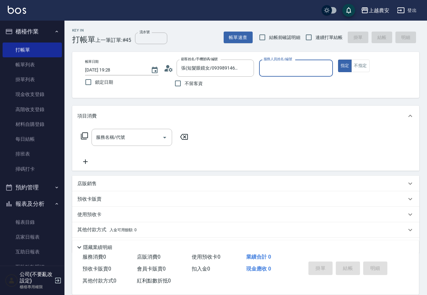
type input "0"
type button "true"
type input "Q比-0"
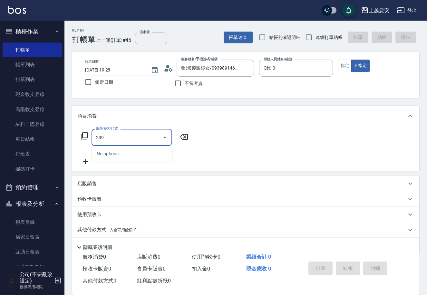
type input "頭皮SPA洗髮(239)"
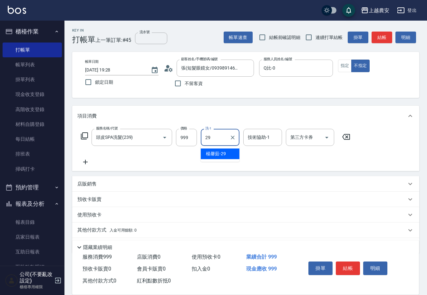
type input "[PERSON_NAME]-29"
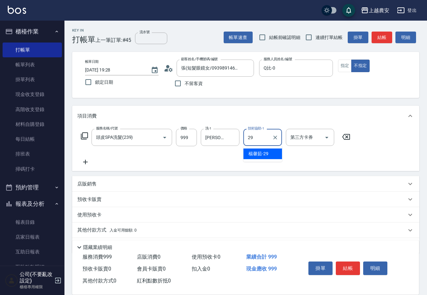
type input "[PERSON_NAME]-29"
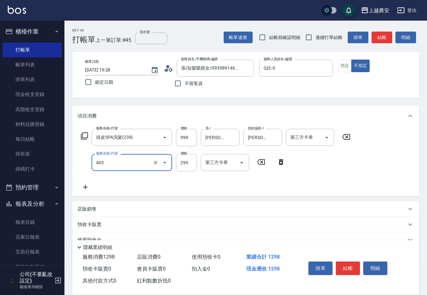
type input "剪髮(403)"
click at [345, 264] on button "結帳" at bounding box center [347, 268] width 24 height 14
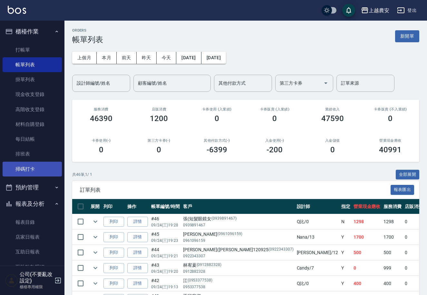
click at [42, 170] on link "掃碼打卡" at bounding box center [32, 169] width 59 height 15
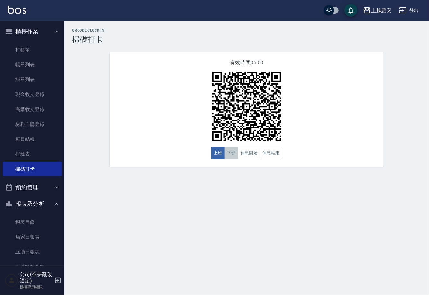
click at [234, 157] on button "下班" at bounding box center [232, 153] width 14 height 13
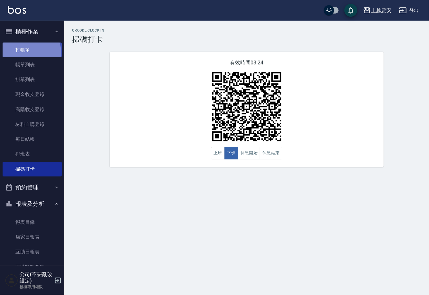
click at [31, 52] on link "打帳單" at bounding box center [32, 49] width 59 height 15
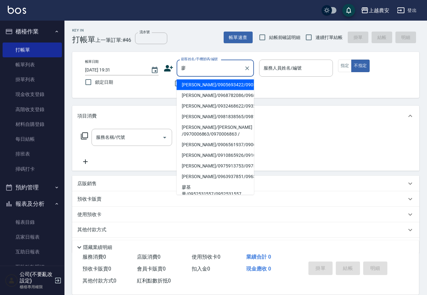
click at [197, 132] on li "[PERSON_NAME]/[PERSON_NAME] /0970006863/0970006863 /" at bounding box center [214, 130] width 77 height 17
type input "[PERSON_NAME]/[PERSON_NAME] /0970006863/0970006863 /"
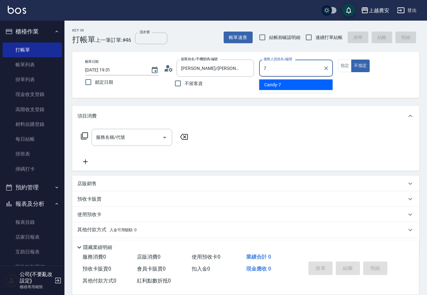
type input "Candy-7"
type button "false"
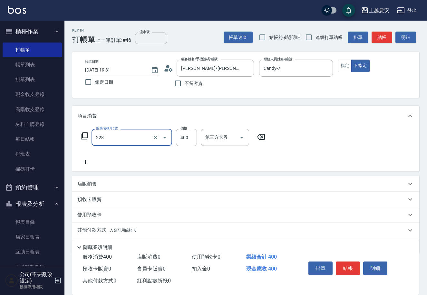
type input "洗髮(228)"
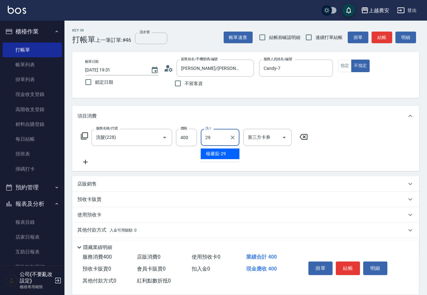
type input "[PERSON_NAME]-29"
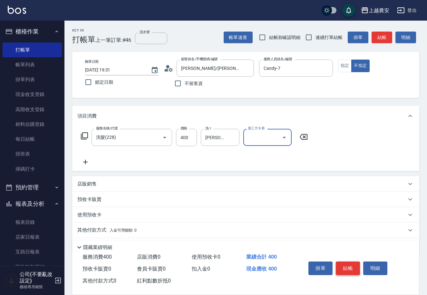
click at [345, 264] on button "結帳" at bounding box center [347, 268] width 24 height 14
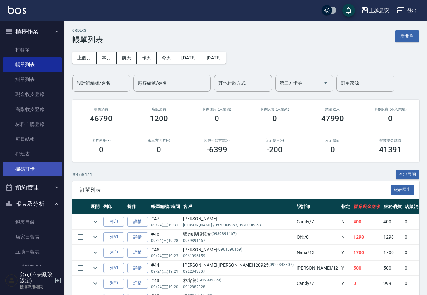
click at [46, 168] on link "掃碼打卡" at bounding box center [32, 169] width 59 height 15
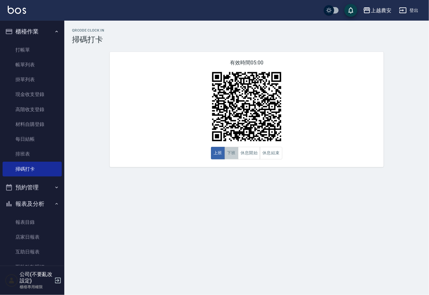
click at [232, 156] on button "下班" at bounding box center [232, 153] width 14 height 13
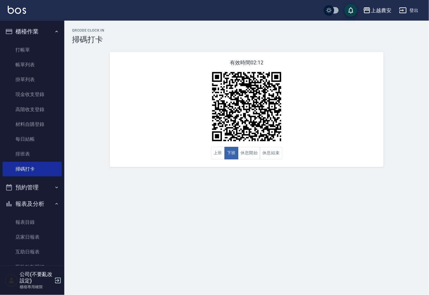
scroll to position [148, 0]
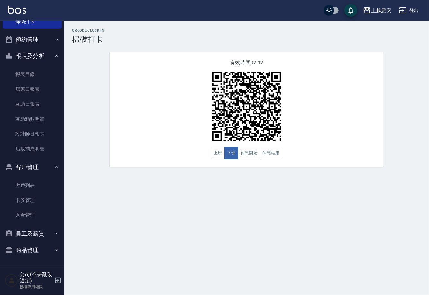
click at [35, 251] on button "商品管理" at bounding box center [32, 250] width 59 height 17
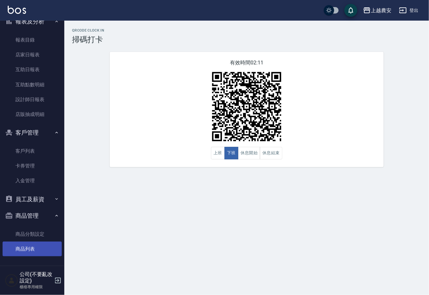
click at [35, 253] on link "商品列表" at bounding box center [32, 248] width 59 height 15
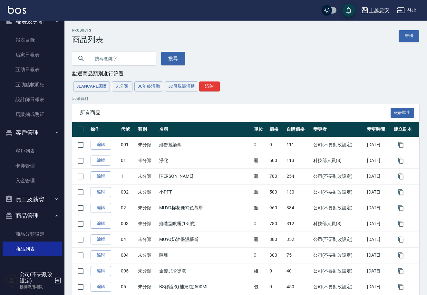
click at [105, 56] on input "text" at bounding box center [120, 58] width 61 height 17
type input "c003"
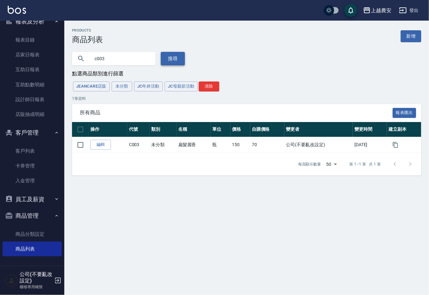
click at [172, 56] on button "搜尋" at bounding box center [173, 59] width 24 height 14
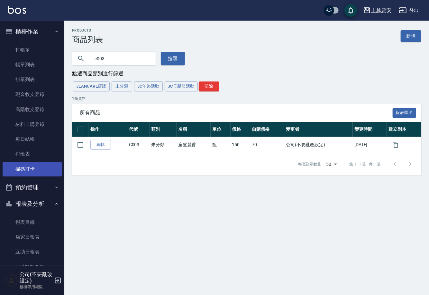
click at [24, 172] on link "掃碼打卡" at bounding box center [32, 169] width 59 height 15
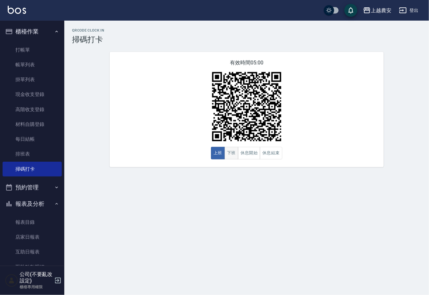
click at [229, 152] on button "下班" at bounding box center [232, 153] width 14 height 13
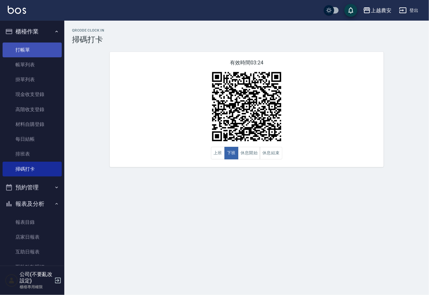
click at [23, 49] on link "打帳單" at bounding box center [32, 49] width 59 height 15
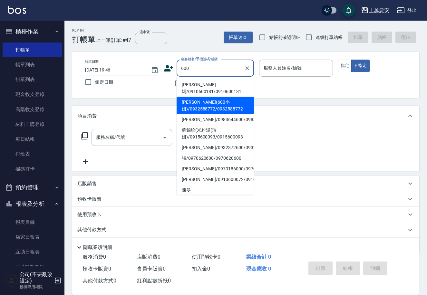
click at [196, 107] on li "[PERSON_NAME](600小姐)/0932588772/0932588772" at bounding box center [214, 105] width 77 height 17
type input "[PERSON_NAME](600小姐)/0932588772/0932588772"
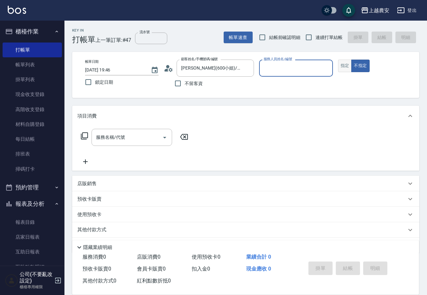
type input "[PERSON_NAME]-12"
click at [347, 70] on button "指定" at bounding box center [345, 66] width 14 height 13
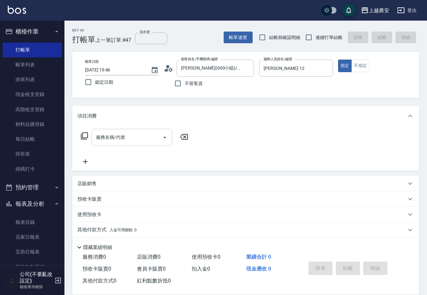
click at [127, 141] on input "服務名稱/代號" at bounding box center [126, 137] width 65 height 11
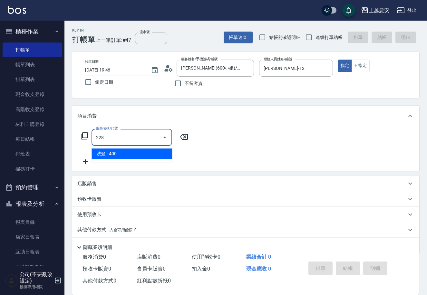
type input "洗髮(228)"
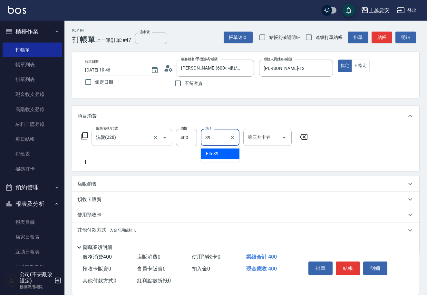
type input "Elfi-39"
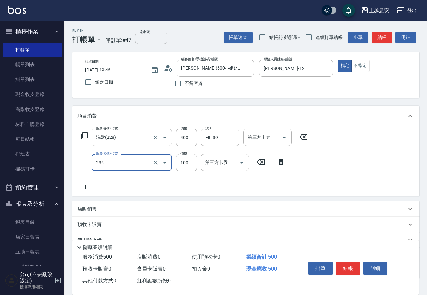
type input "手棒(236)"
click at [180, 138] on input "400" at bounding box center [186, 137] width 21 height 17
type input "500"
drag, startPoint x: 347, startPoint y: 265, endPoint x: 330, endPoint y: 251, distance: 22.6
click at [345, 265] on button "結帳" at bounding box center [347, 268] width 24 height 14
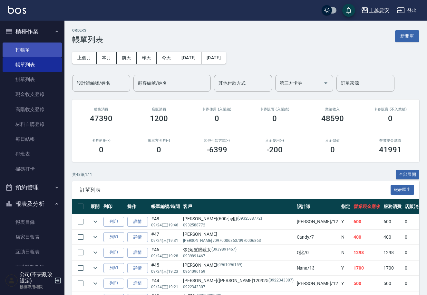
click at [27, 45] on link "打帳單" at bounding box center [32, 49] width 59 height 15
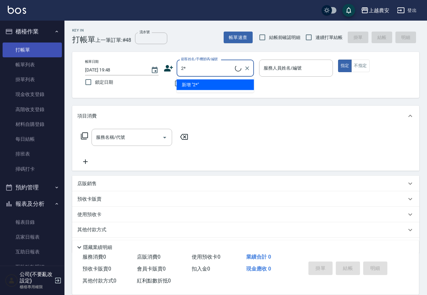
type input "2"
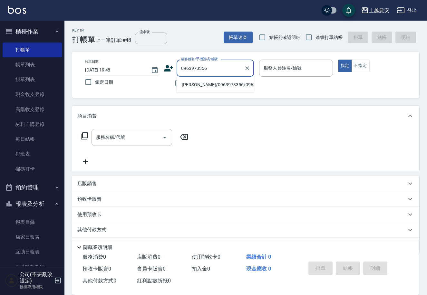
click at [188, 82] on li "[PERSON_NAME]/0963973356/0963973356" at bounding box center [214, 85] width 77 height 11
type input "[PERSON_NAME]/0963973356/0963973356"
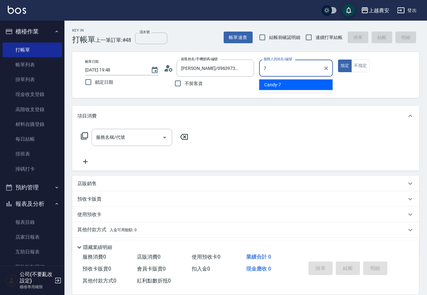
type input "Candy-7"
type button "true"
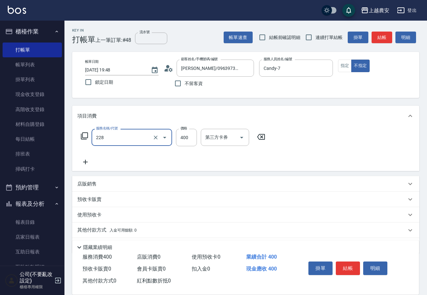
type input "洗髮(228)"
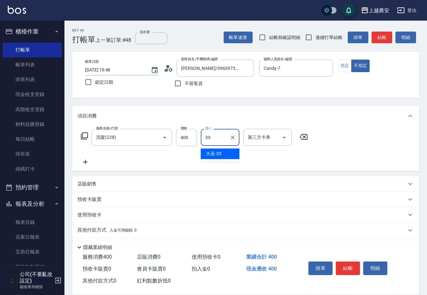
type input "大巫-35"
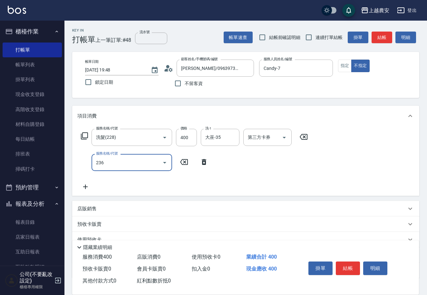
type input "手棒(236)"
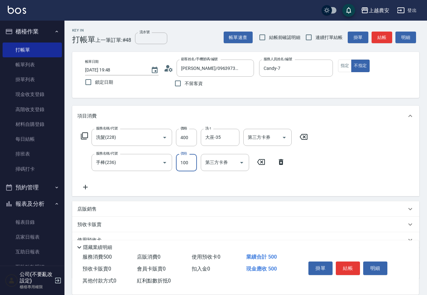
scroll to position [44, 0]
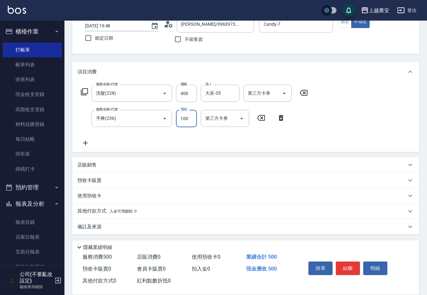
click at [119, 208] on p "其他付款方式 入金可用餘額: 0" at bounding box center [106, 211] width 59 height 7
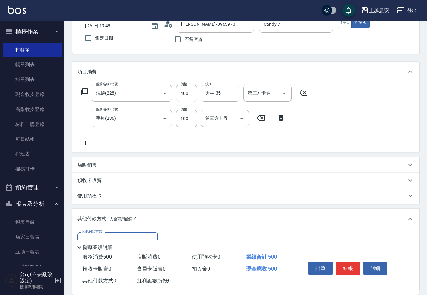
scroll to position [120, 0]
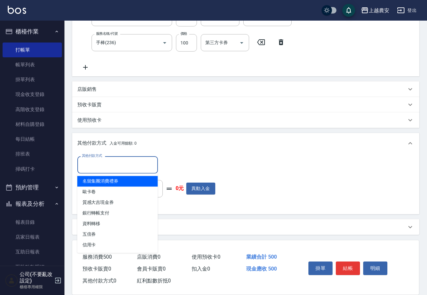
click at [110, 165] on input "其他付款方式" at bounding box center [117, 164] width 75 height 11
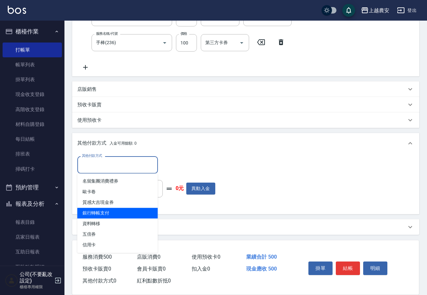
drag, startPoint x: 106, startPoint y: 215, endPoint x: 133, endPoint y: 198, distance: 31.7
click at [107, 215] on span "銀行轉帳支付" at bounding box center [117, 213] width 80 height 11
type input "銀行轉帳支付"
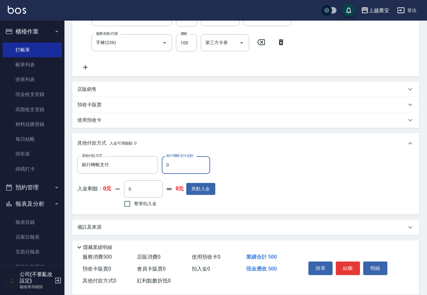
click at [162, 166] on input "0" at bounding box center [186, 164] width 48 height 17
type input "500"
click at [347, 262] on button "結帳" at bounding box center [347, 268] width 24 height 14
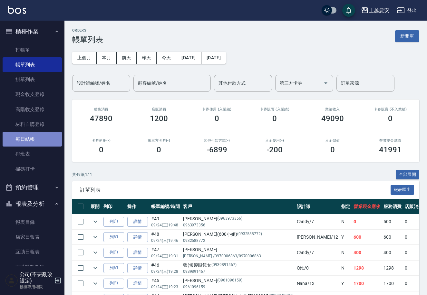
click at [37, 136] on link "每日結帳" at bounding box center [32, 139] width 59 height 15
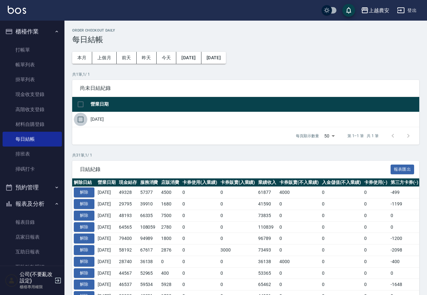
click at [81, 121] on input "checkbox" at bounding box center [81, 120] width 14 height 14
checkbox input "true"
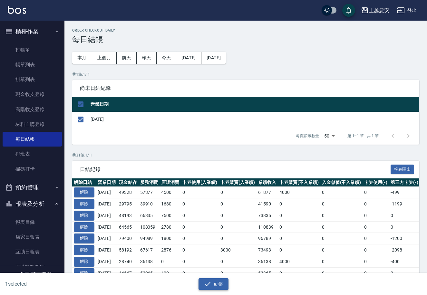
click at [207, 282] on icon "button" at bounding box center [207, 284] width 8 height 8
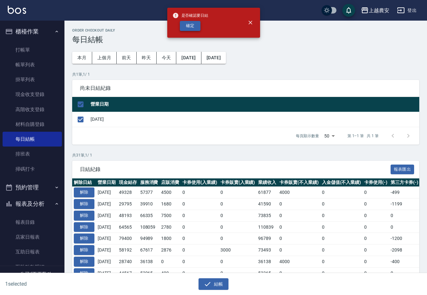
click at [189, 28] on button "確定" at bounding box center [190, 26] width 21 height 10
checkbox input "false"
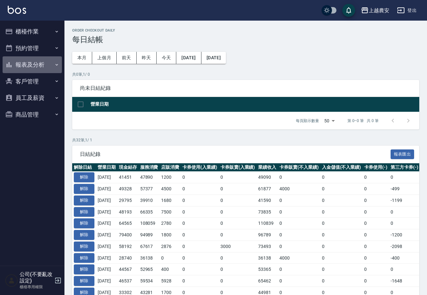
click at [29, 66] on button "報表及分析" at bounding box center [32, 64] width 59 height 17
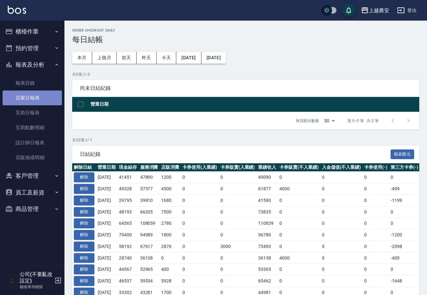
click at [31, 95] on link "店家日報表" at bounding box center [32, 97] width 59 height 15
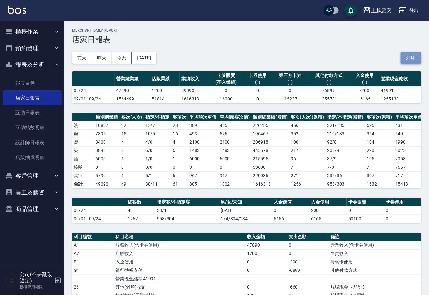
click at [404, 57] on button "列印" at bounding box center [411, 58] width 21 height 12
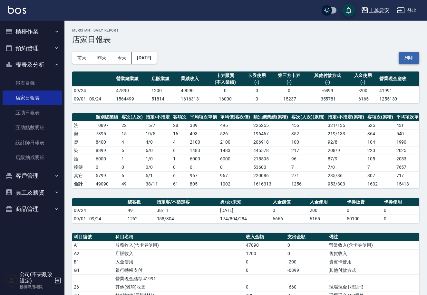
click at [413, 59] on button "列印" at bounding box center [408, 58] width 21 height 12
click at [37, 117] on link "互助日報表" at bounding box center [32, 112] width 59 height 15
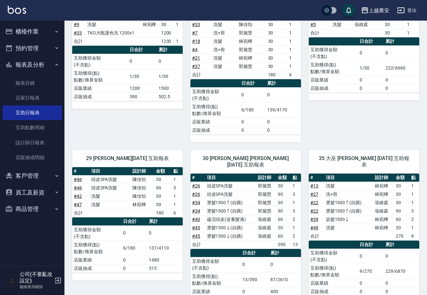
scroll to position [98, 0]
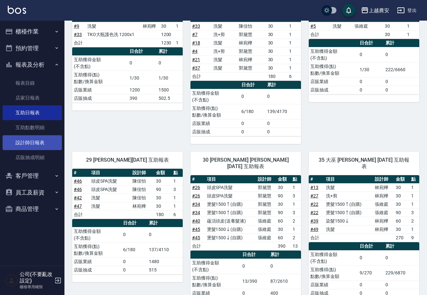
click at [30, 143] on link "設計師日報表" at bounding box center [32, 142] width 59 height 15
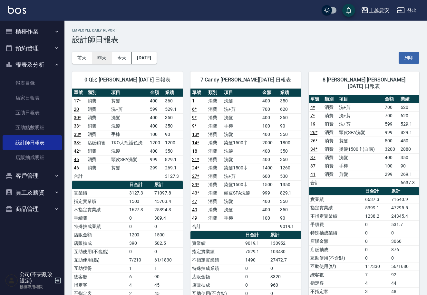
click at [101, 58] on button "昨天" at bounding box center [102, 58] width 20 height 12
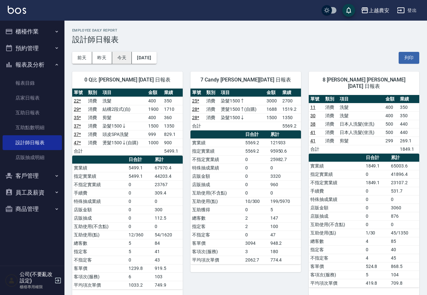
click at [116, 56] on button "今天" at bounding box center [122, 58] width 20 height 12
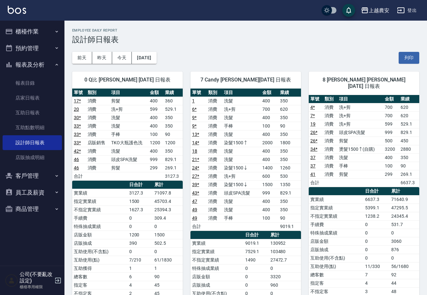
click at [24, 47] on button "預約管理" at bounding box center [32, 48] width 59 height 17
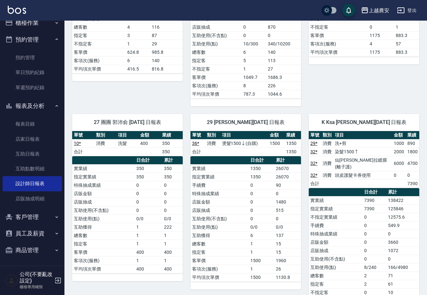
scroll to position [258, 0]
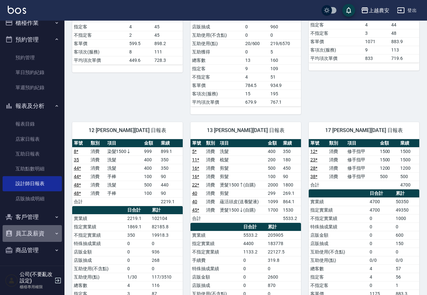
click at [35, 234] on button "員工及薪資" at bounding box center [32, 233] width 59 height 17
drag, startPoint x: 60, startPoint y: 182, endPoint x: 60, endPoint y: 238, distance: 55.7
click at [60, 238] on nav "櫃檯作業 打帳單 帳單列表 掛單列表 現金收支登錄 高階收支登錄 材料自購登錄 每日結帳 排班表 掃碼打卡 預約管理 預約管理 單日預約紀錄 單週預約紀錄 報…" at bounding box center [32, 143] width 64 height 245
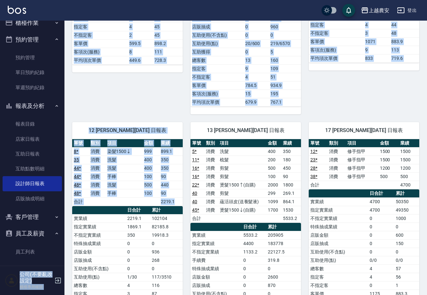
drag, startPoint x: 61, startPoint y: 209, endPoint x: 65, endPoint y: 230, distance: 21.3
click at [65, 233] on div "上越農安 登出 櫃檯作業 打帳單 帳單列表 掛單列表 現金收支登錄 高階收支登錄 材料自購登錄 每日結帳 排班表 掃碼打卡 預約管理 預約管理 單日預約紀錄 …" at bounding box center [213, 281] width 427 height 1079
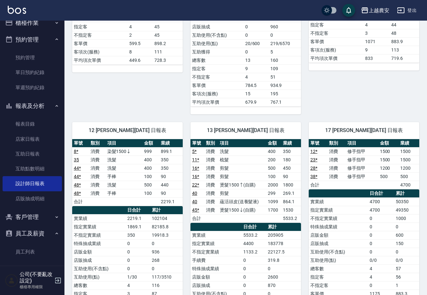
drag, startPoint x: 61, startPoint y: 224, endPoint x: 69, endPoint y: 91, distance: 133.8
click at [62, 259] on nav "櫃檯作業 打帳單 帳單列表 掛單列表 現金收支登錄 高階收支登錄 材料自購登錄 每日結帳 排班表 掃碼打卡 預約管理 預約管理 單日預約紀錄 單週預約紀錄 報…" at bounding box center [32, 143] width 64 height 245
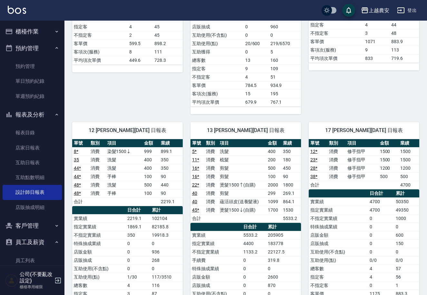
click at [30, 32] on button "櫃檯作業" at bounding box center [32, 31] width 59 height 17
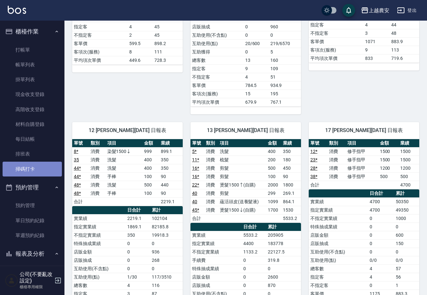
click at [35, 166] on link "掃碼打卡" at bounding box center [32, 169] width 59 height 15
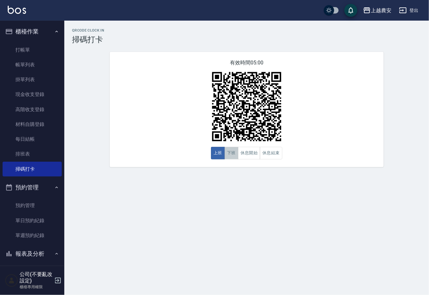
click at [236, 157] on button "下班" at bounding box center [232, 153] width 14 height 13
